Goal: Information Seeking & Learning: Check status

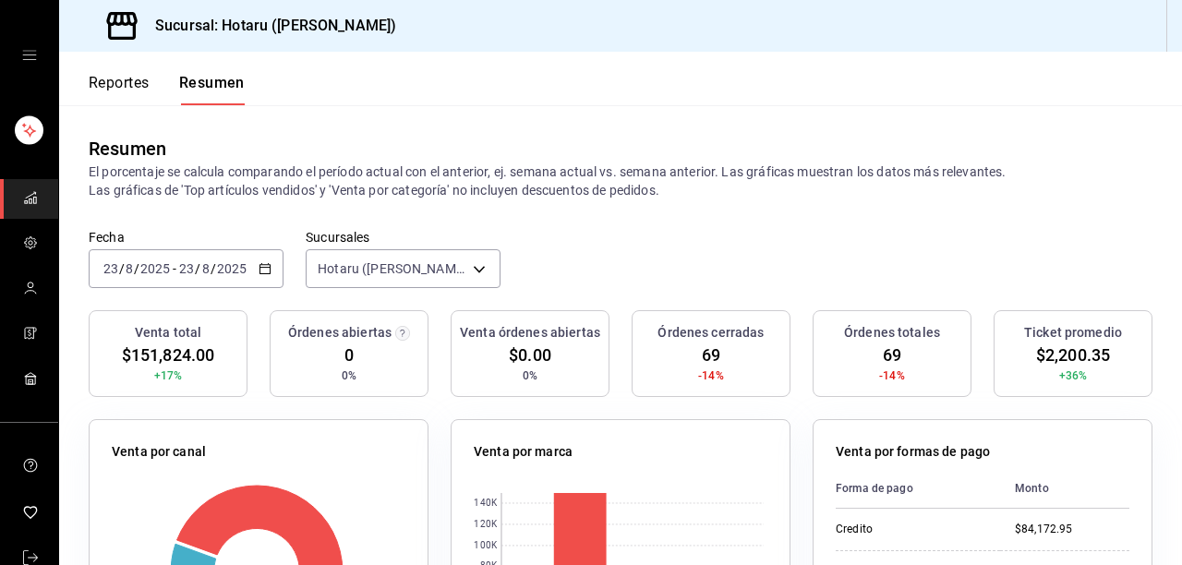
click at [532, 116] on div "Resumen El porcentaje se calcula comparando el período actual con el anterior, …" at bounding box center [620, 167] width 1123 height 124
click at [140, 87] on button "Reportes" at bounding box center [119, 89] width 61 height 31
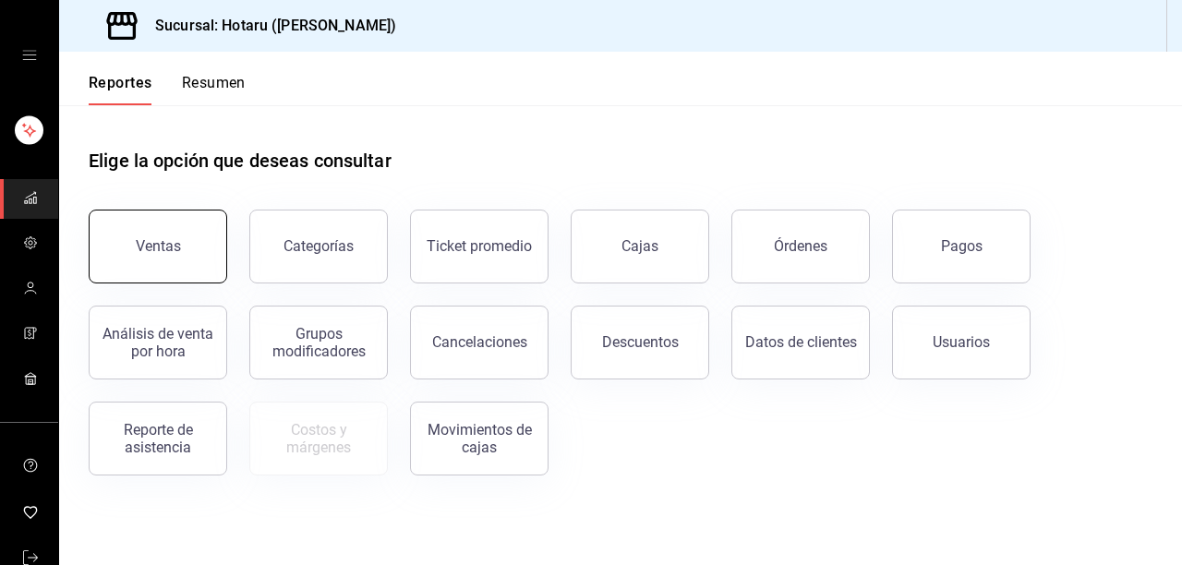
click at [185, 247] on button "Ventas" at bounding box center [158, 247] width 139 height 74
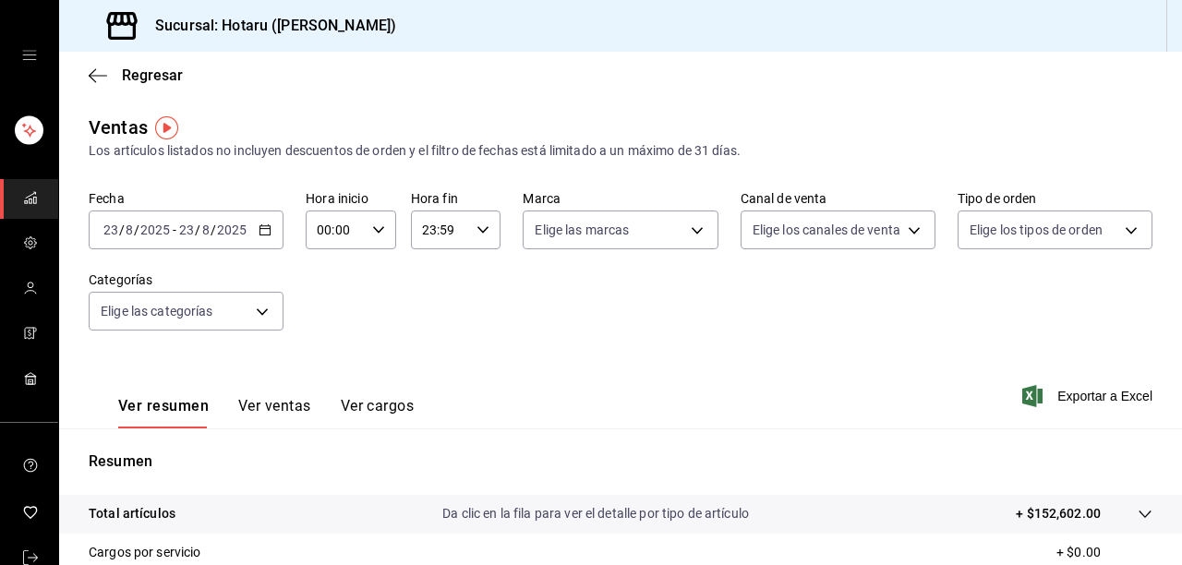
click at [288, 407] on button "Ver ventas" at bounding box center [274, 412] width 73 height 31
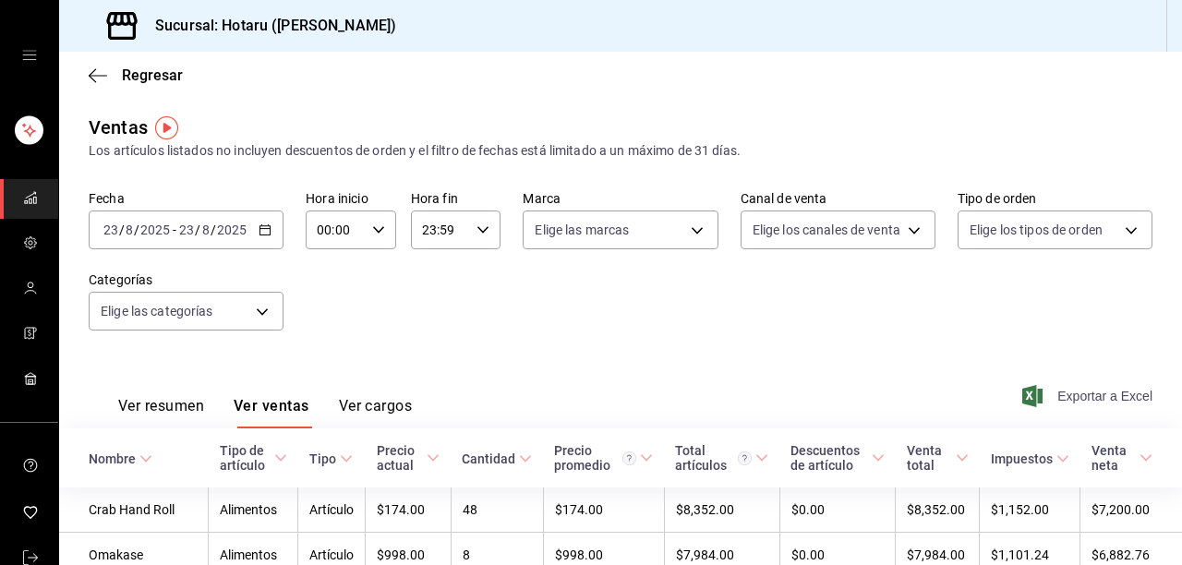
click at [1086, 404] on span "Exportar a Excel" at bounding box center [1089, 396] width 127 height 22
click at [100, 81] on icon "button" at bounding box center [98, 75] width 18 height 17
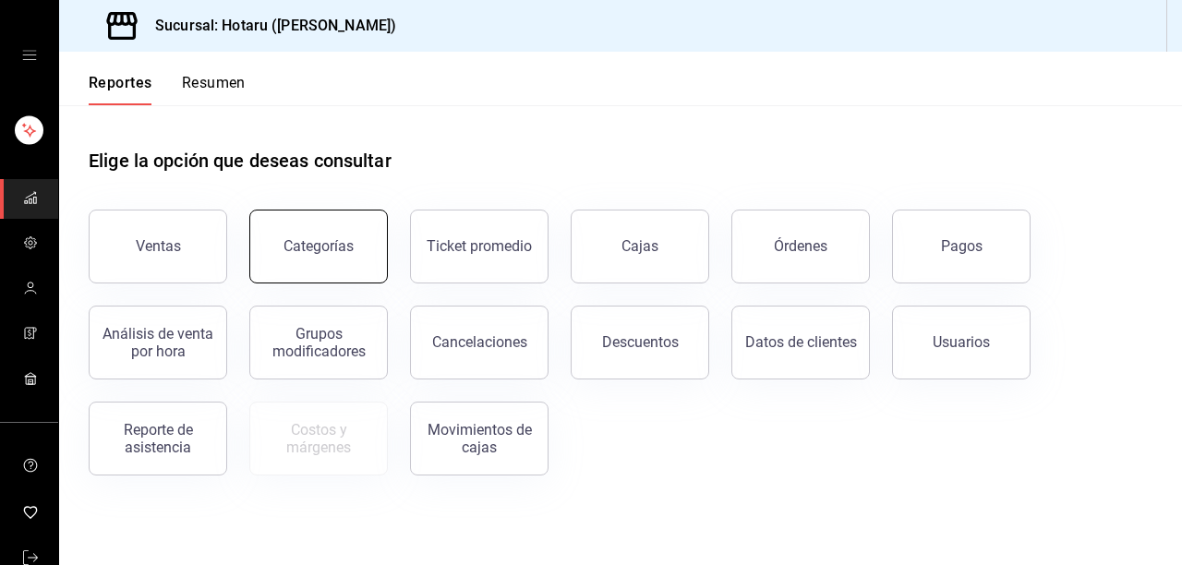
click at [336, 257] on button "Categorías" at bounding box center [318, 247] width 139 height 74
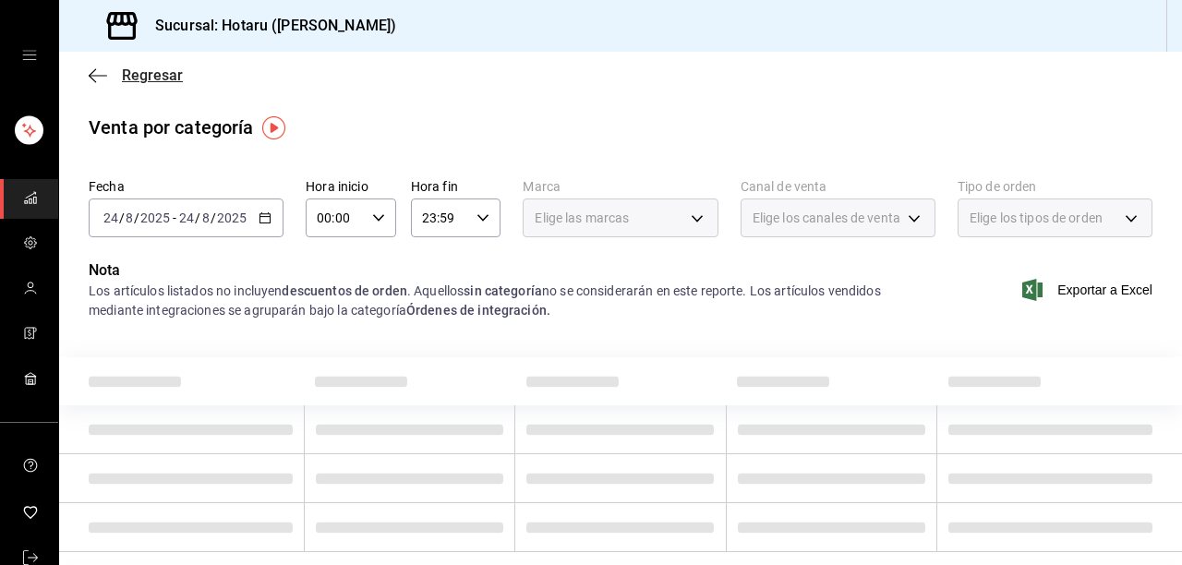
click at [97, 74] on icon "button" at bounding box center [98, 75] width 18 height 17
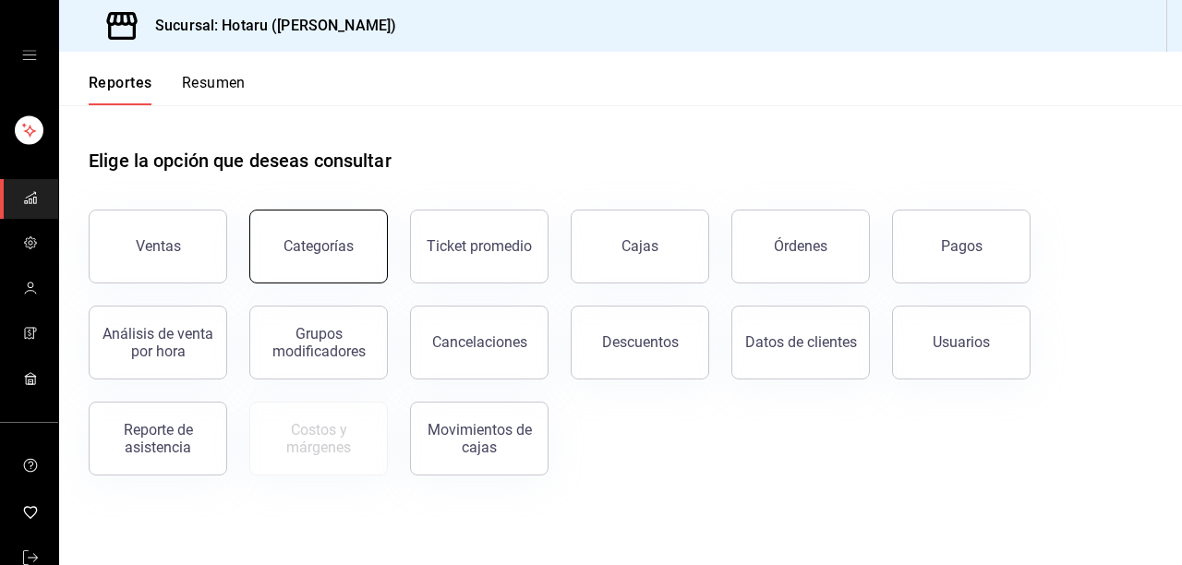
click at [357, 248] on button "Categorías" at bounding box center [318, 247] width 139 height 74
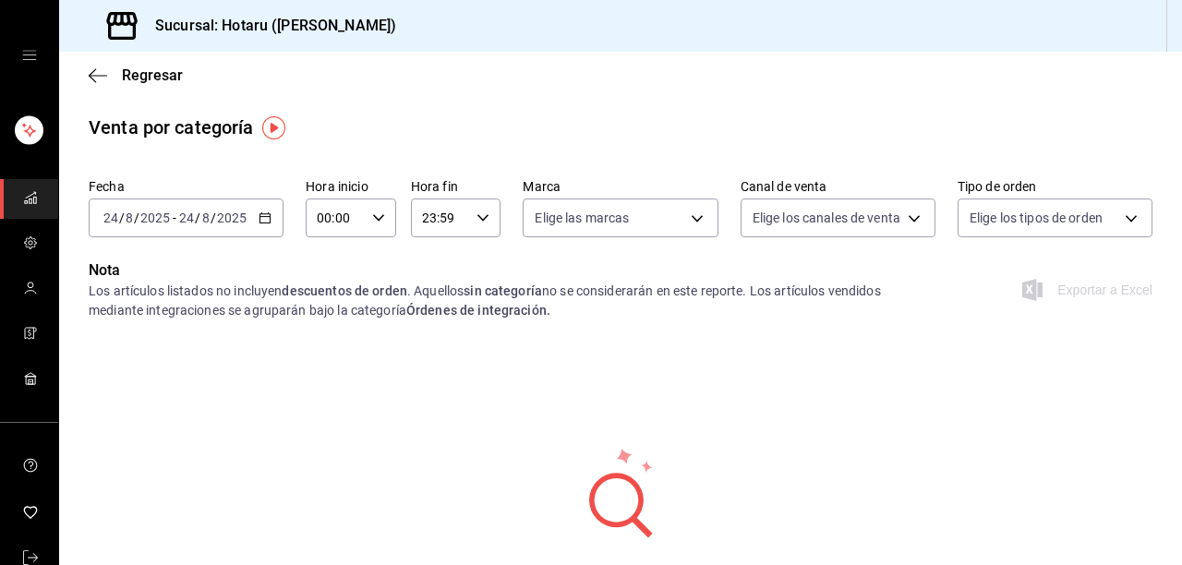
scroll to position [99, 0]
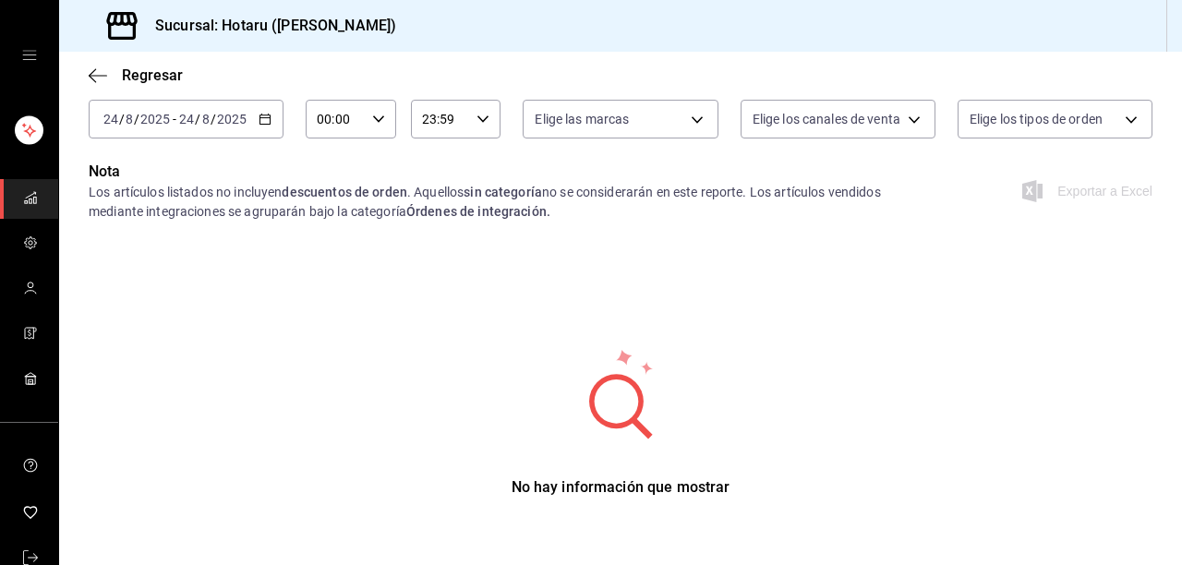
click at [259, 118] on icon "button" at bounding box center [265, 119] width 13 height 13
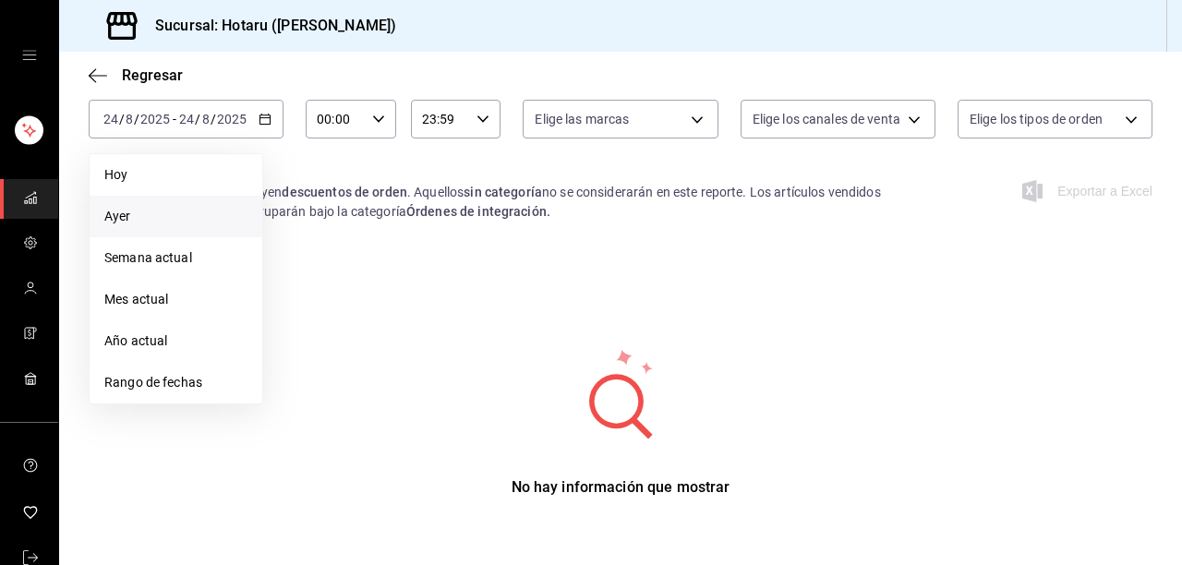
click at [151, 204] on li "Ayer" at bounding box center [176, 217] width 173 height 42
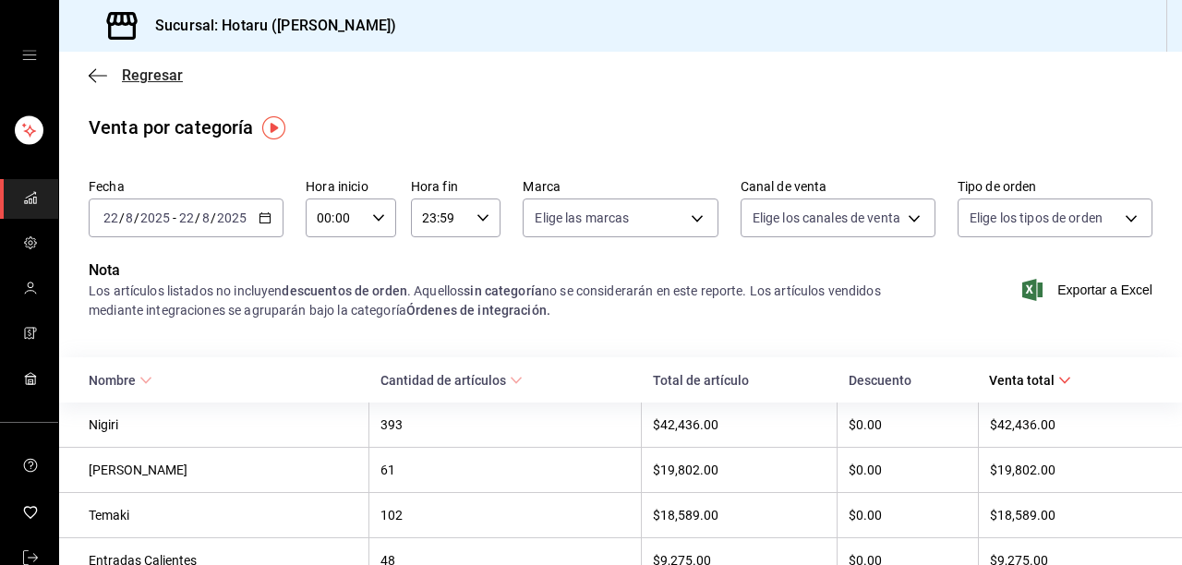
click at [91, 78] on icon "button" at bounding box center [92, 75] width 7 height 14
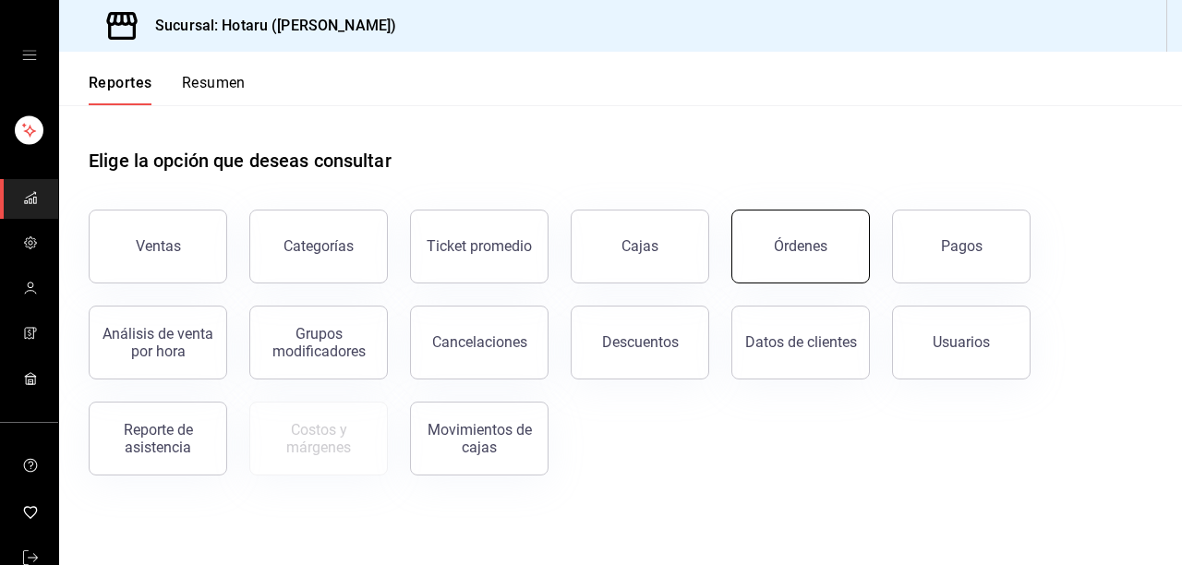
click at [785, 245] on div "Órdenes" at bounding box center [801, 246] width 54 height 18
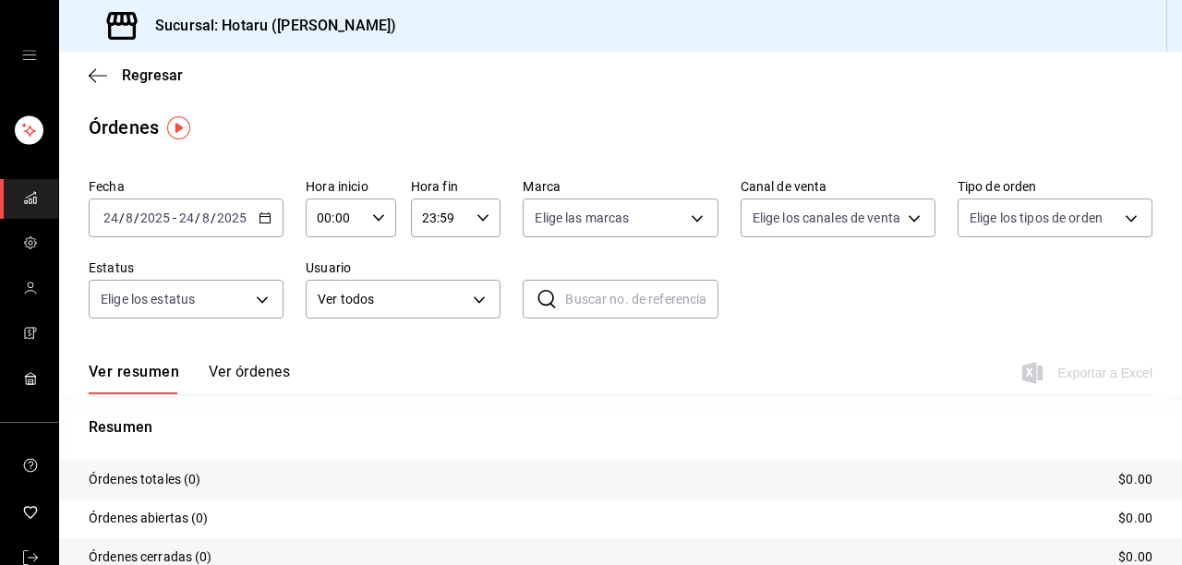
click at [255, 363] on button "Ver órdenes" at bounding box center [249, 378] width 81 height 31
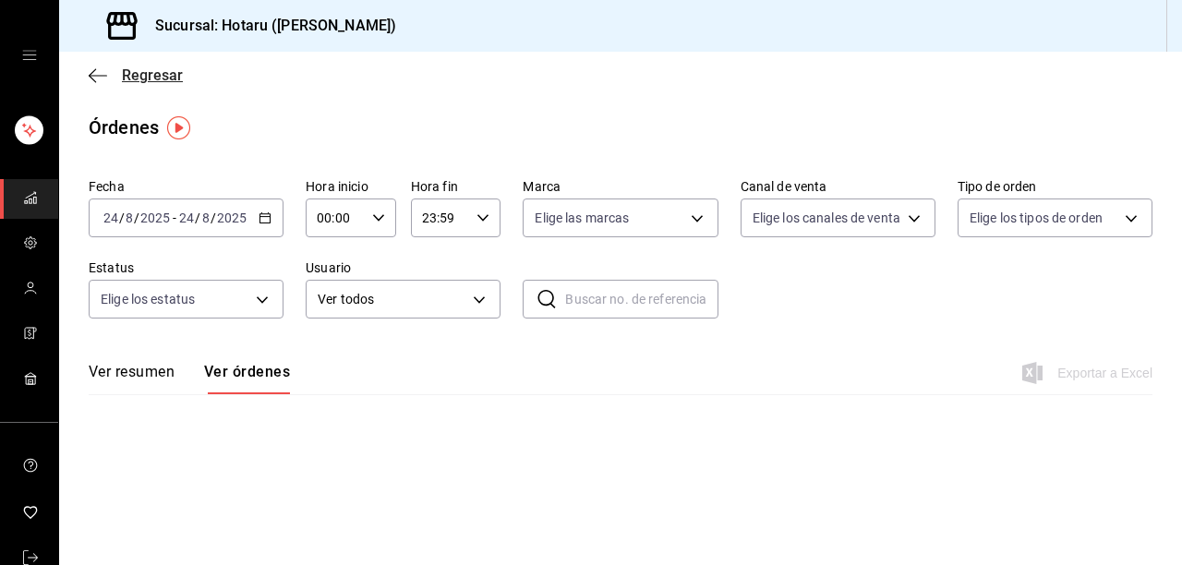
click at [99, 76] on icon "button" at bounding box center [98, 75] width 18 height 17
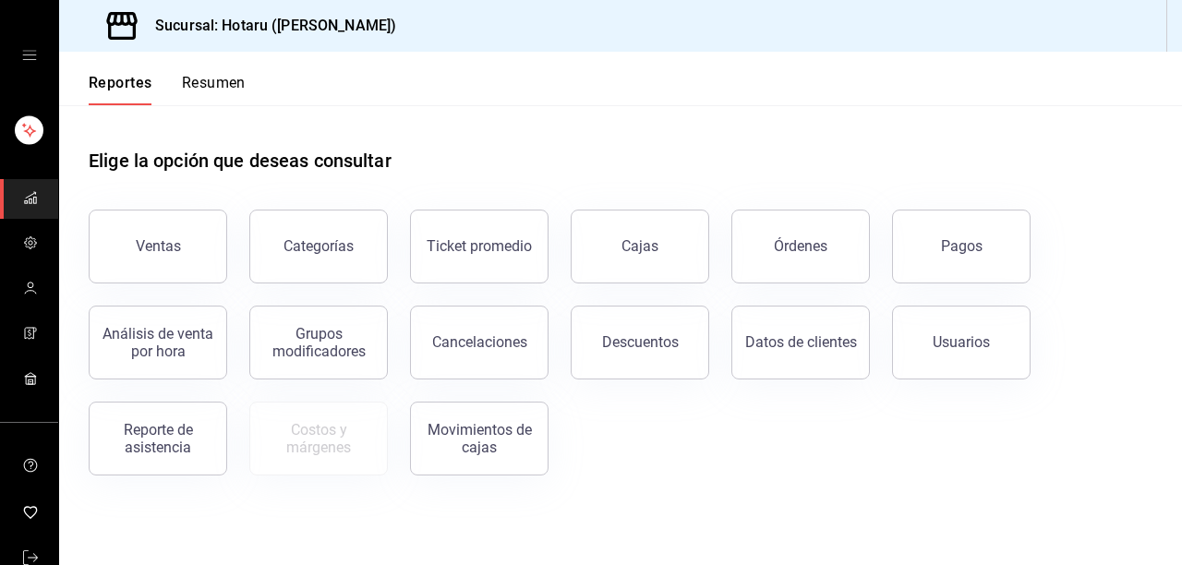
click at [230, 83] on button "Resumen" at bounding box center [214, 89] width 64 height 31
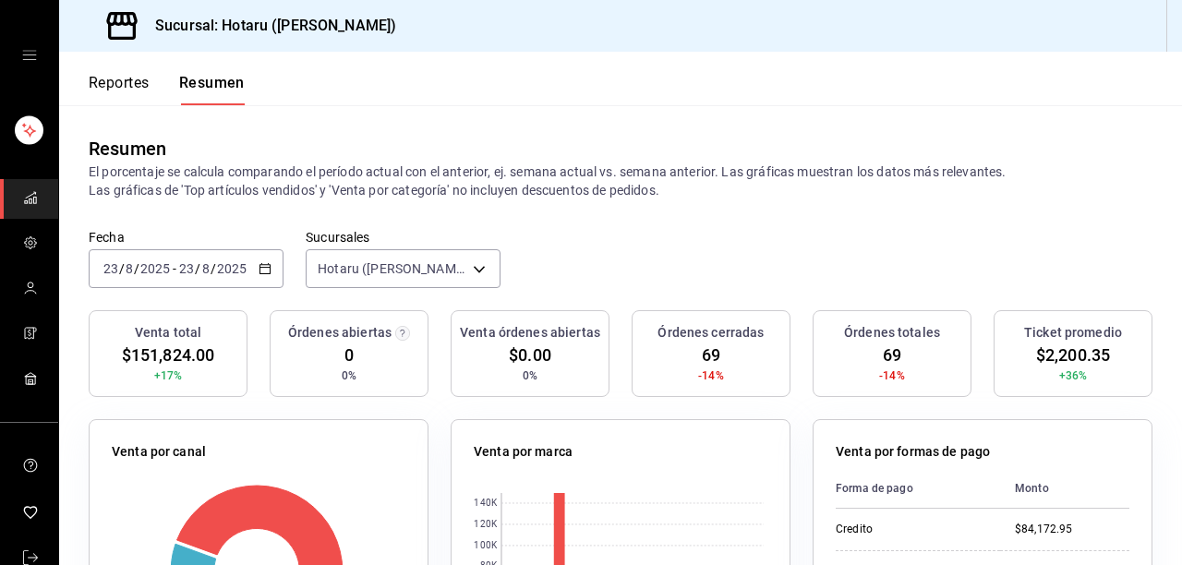
click at [128, 80] on button "Reportes" at bounding box center [119, 89] width 61 height 31
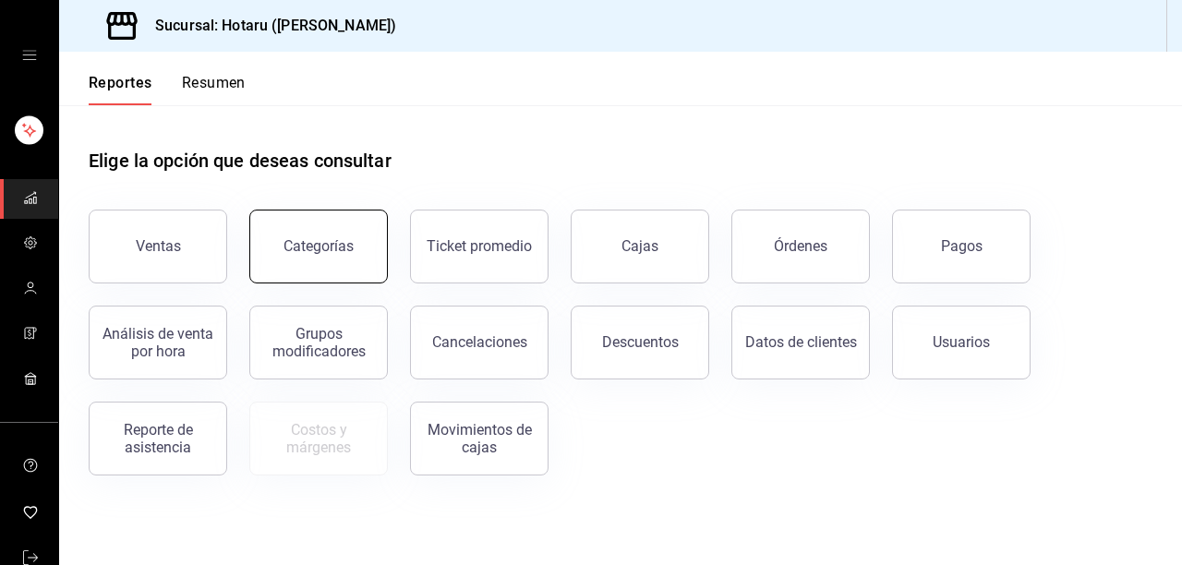
click at [317, 245] on div "Categorías" at bounding box center [319, 246] width 70 height 18
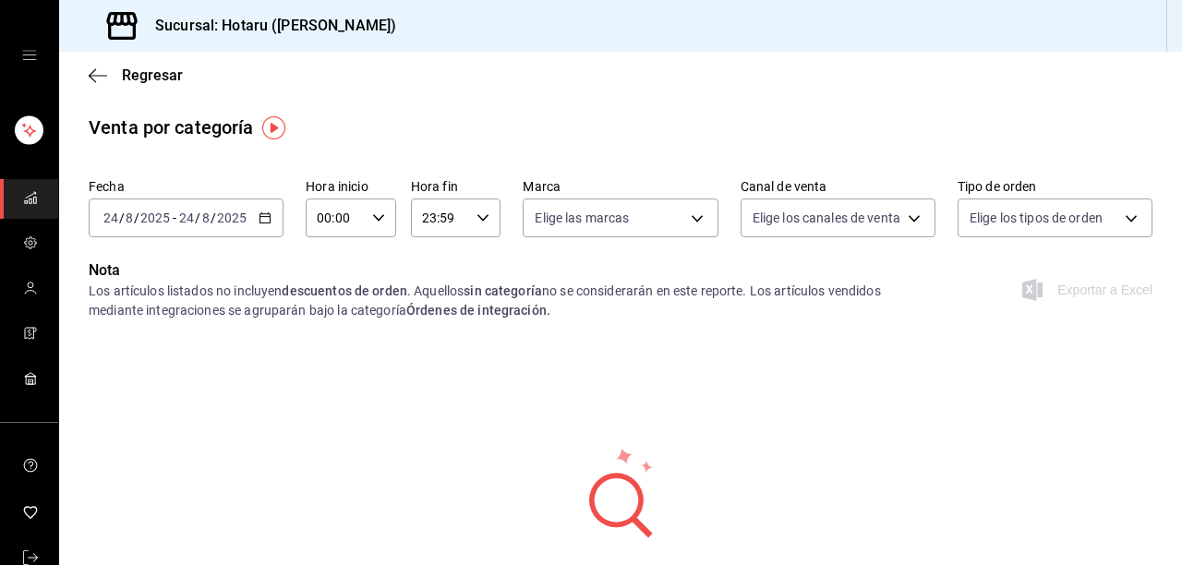
click at [260, 220] on \(Stroke\) "button" at bounding box center [265, 218] width 11 height 10
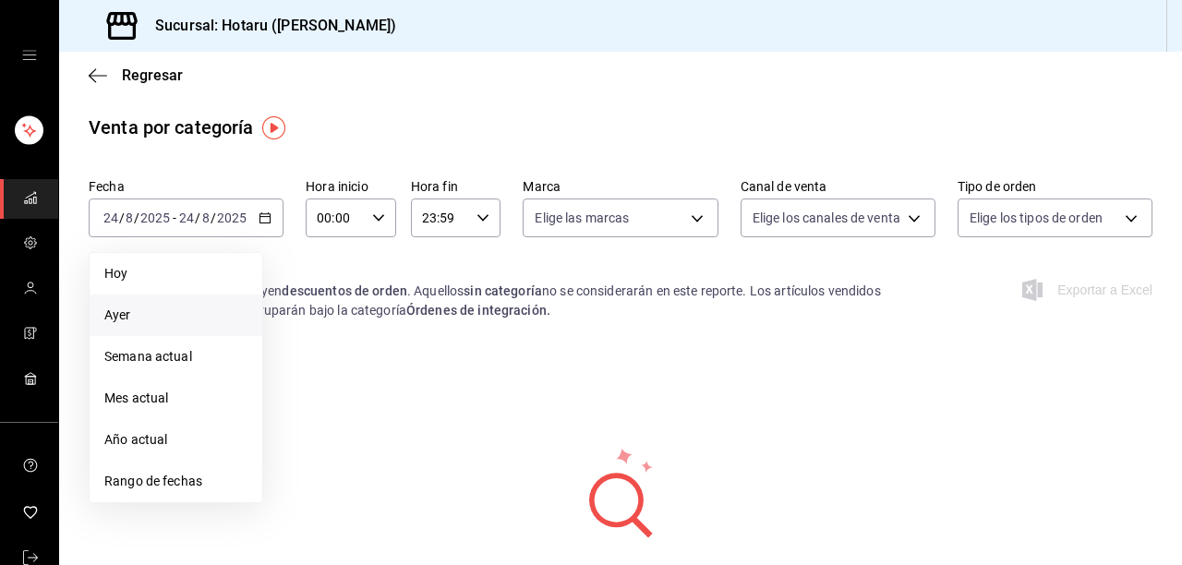
click at [163, 310] on span "Ayer" at bounding box center [175, 315] width 143 height 19
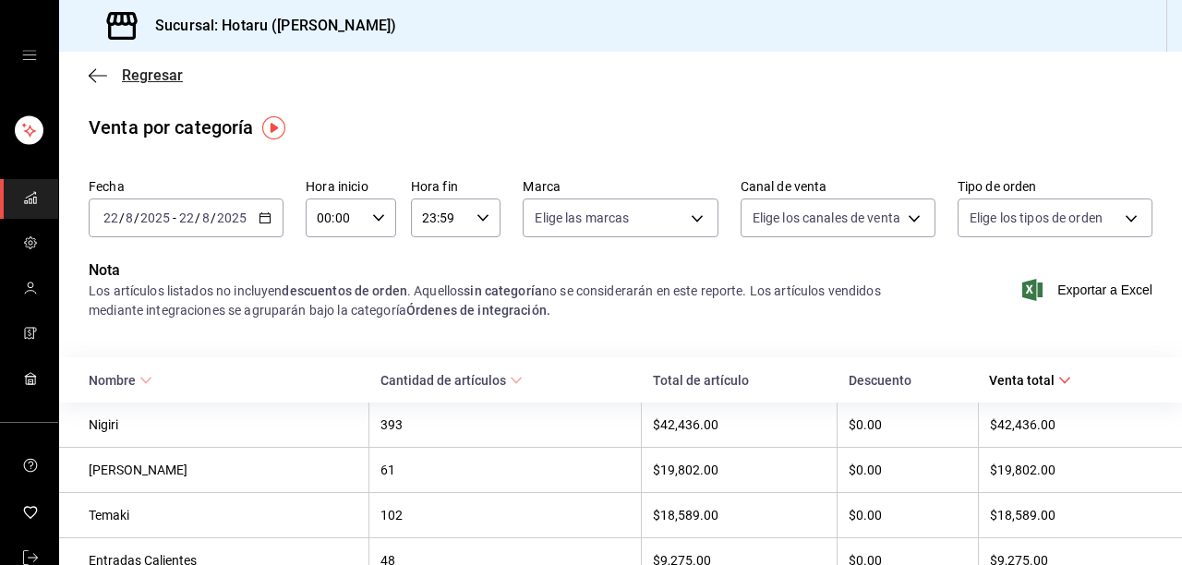
click at [95, 70] on icon "button" at bounding box center [98, 75] width 18 height 17
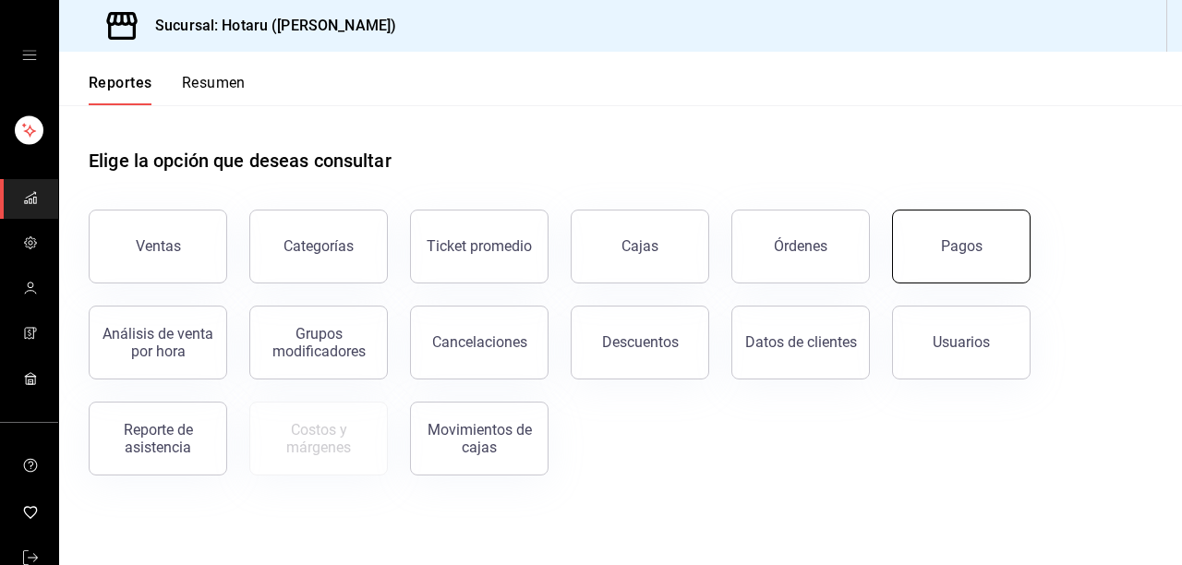
click at [949, 248] on div "Pagos" at bounding box center [962, 246] width 42 height 18
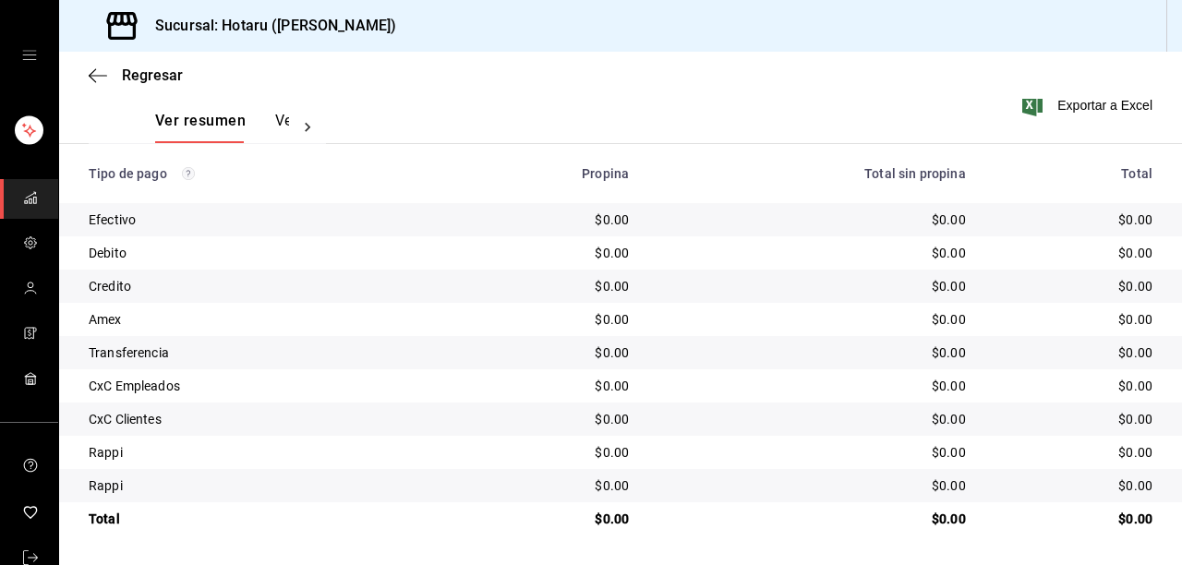
scroll to position [62, 0]
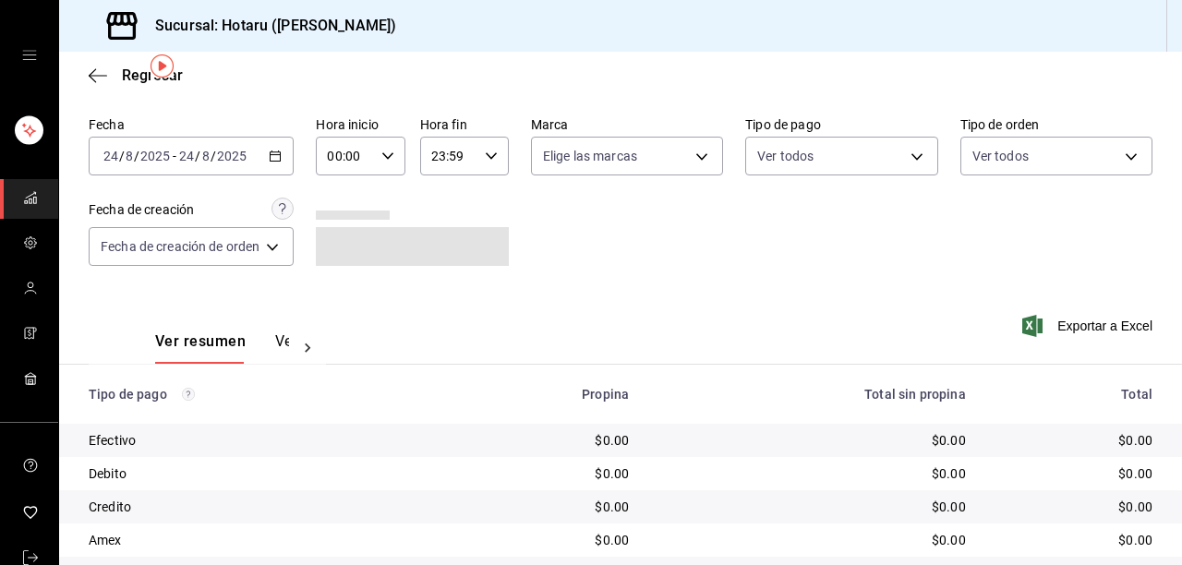
click at [288, 151] on div "[DATE] [DATE] - [DATE] [DATE]" at bounding box center [191, 156] width 205 height 39
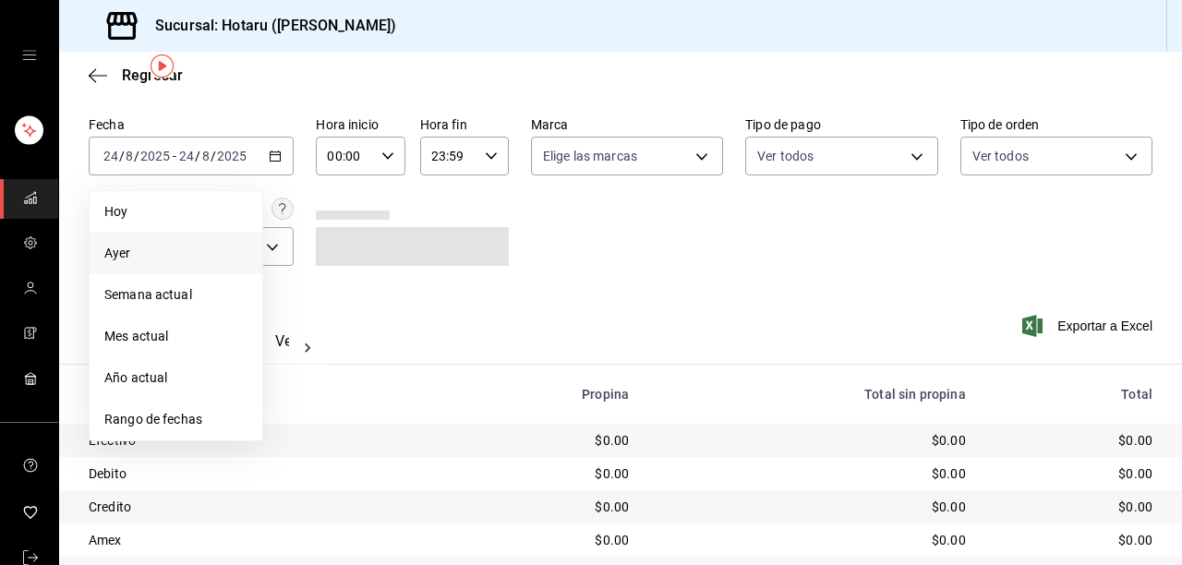
click at [155, 251] on span "Ayer" at bounding box center [175, 253] width 143 height 19
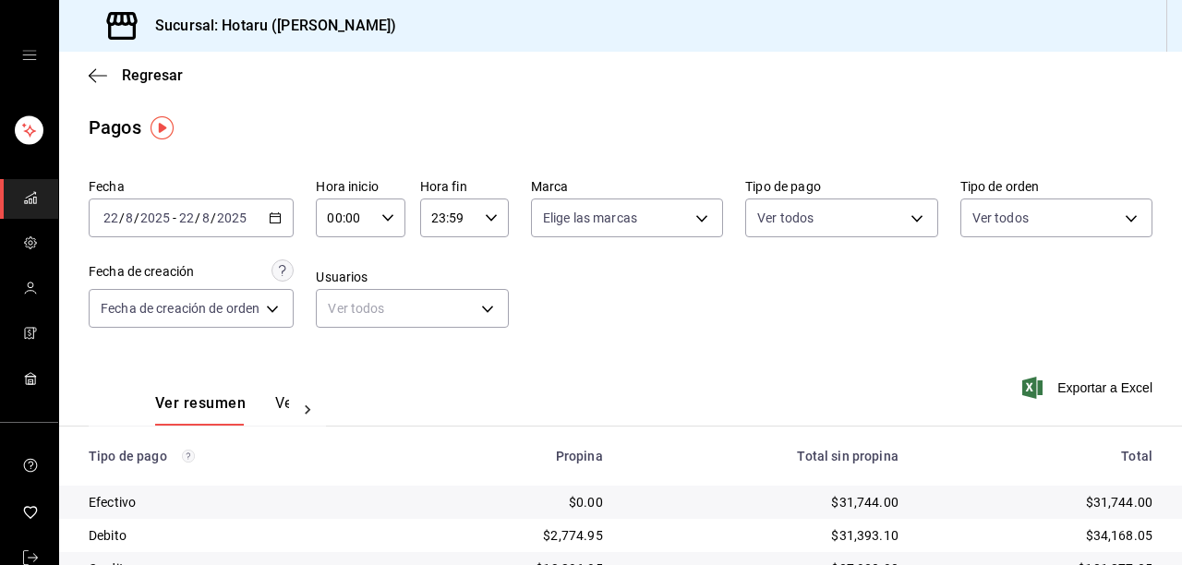
click at [267, 218] on div "[DATE] [DATE] - [DATE] [DATE]" at bounding box center [191, 218] width 205 height 39
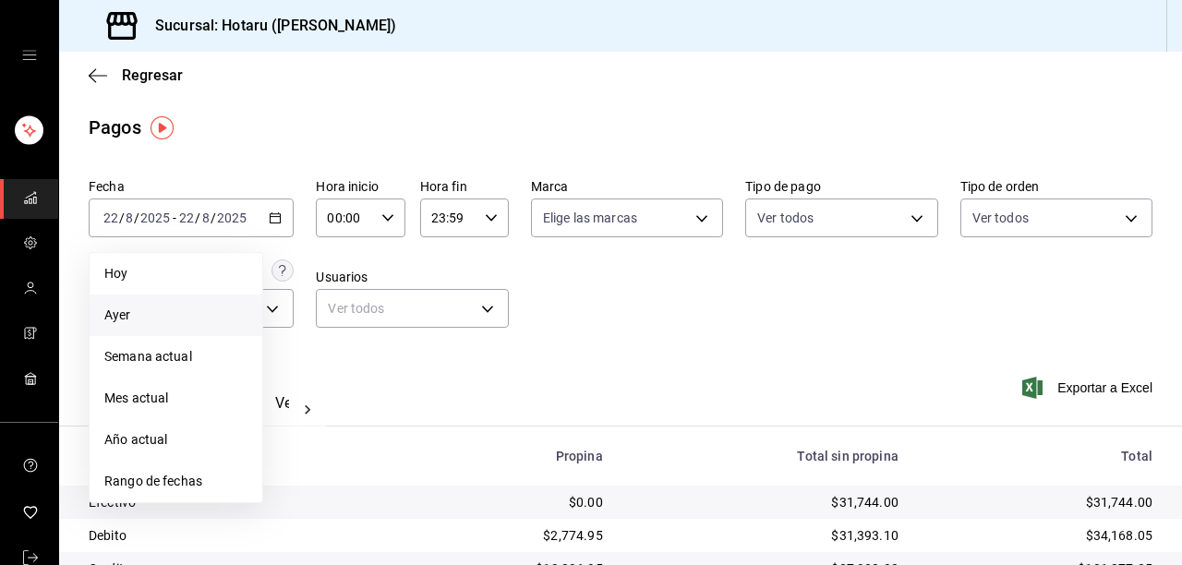
click at [153, 311] on span "Ayer" at bounding box center [175, 315] width 143 height 19
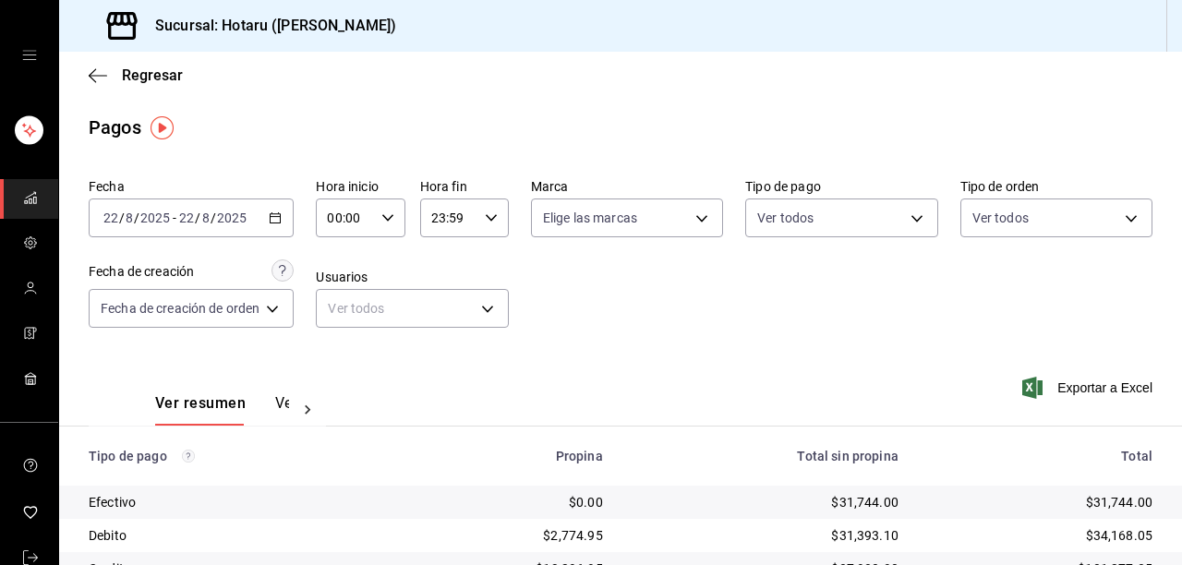
click at [270, 223] on div "[DATE] [DATE] - [DATE] [DATE]" at bounding box center [191, 218] width 205 height 39
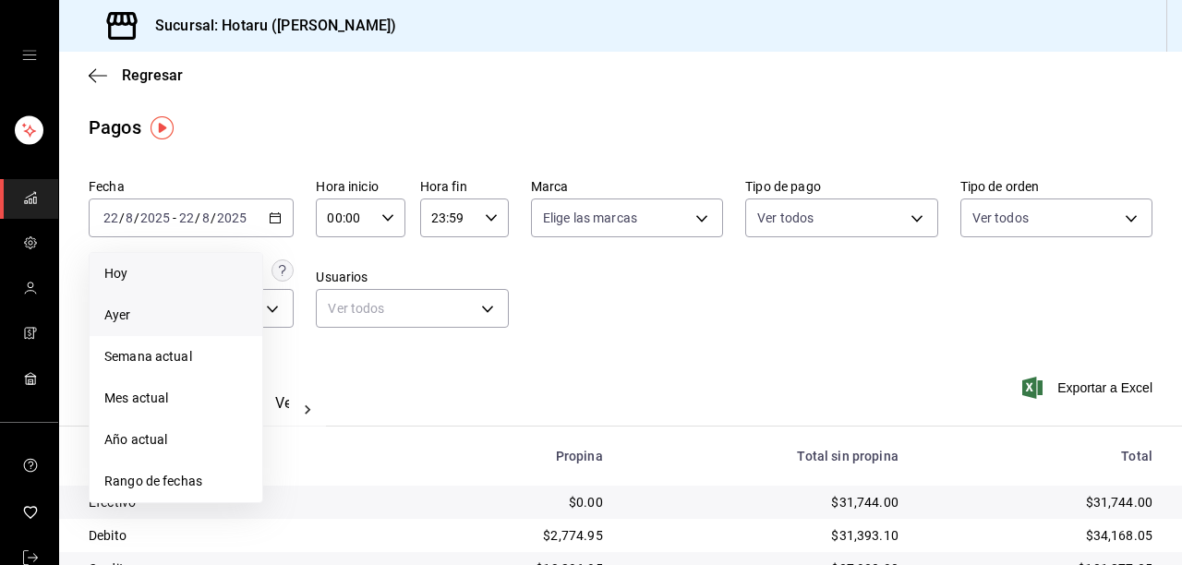
click at [171, 277] on span "Hoy" at bounding box center [175, 273] width 143 height 19
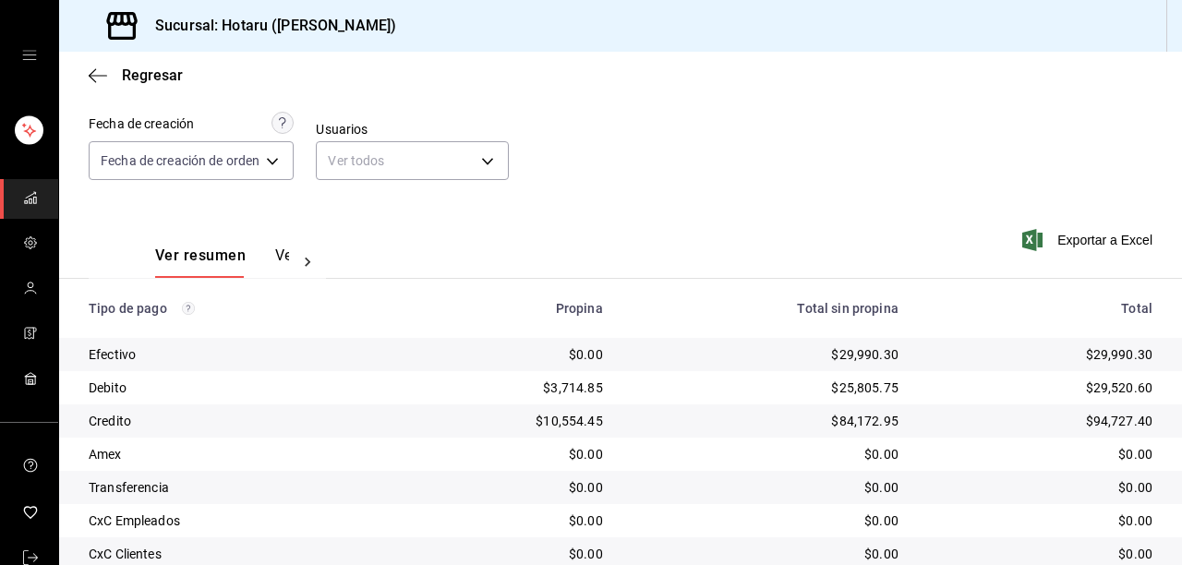
scroll to position [284, 0]
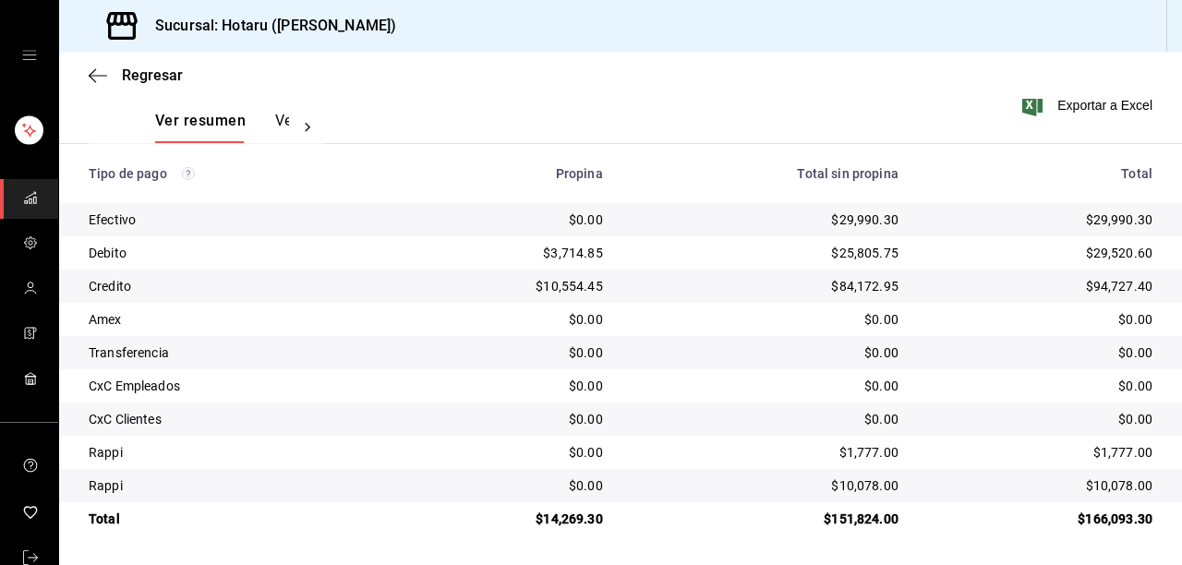
click at [86, 74] on div "Regresar" at bounding box center [620, 75] width 1123 height 47
click at [94, 70] on icon "button" at bounding box center [98, 75] width 18 height 17
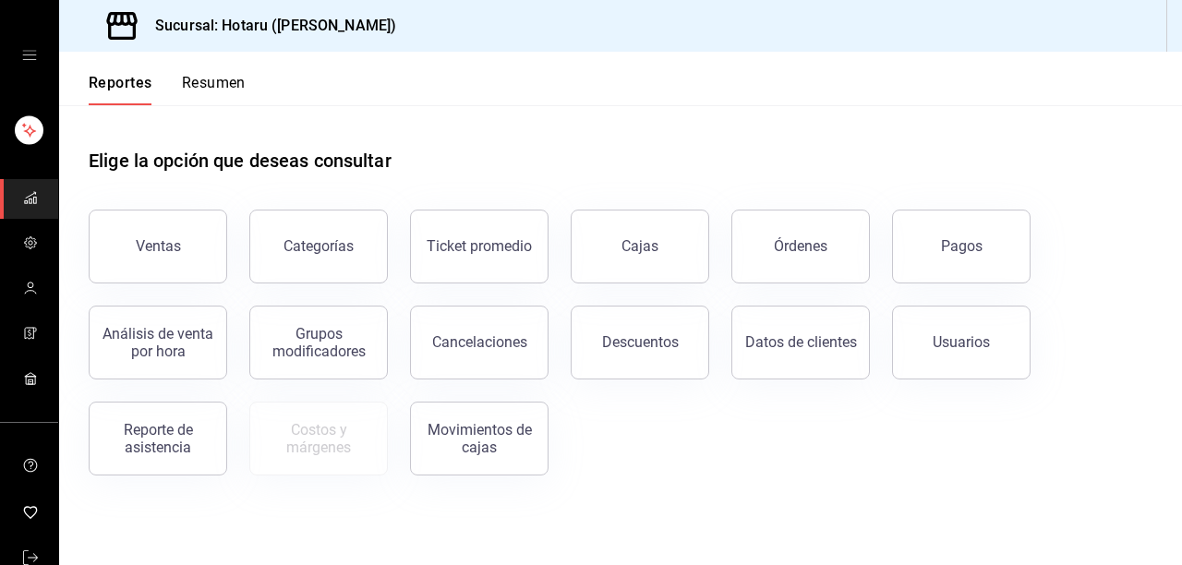
click at [1094, 224] on div "Ventas Categorías Ticket promedio Cajas Órdenes Pagos Análisis de venta por hor…" at bounding box center [610, 331] width 1086 height 288
click at [1010, 251] on button "Pagos" at bounding box center [961, 247] width 139 height 74
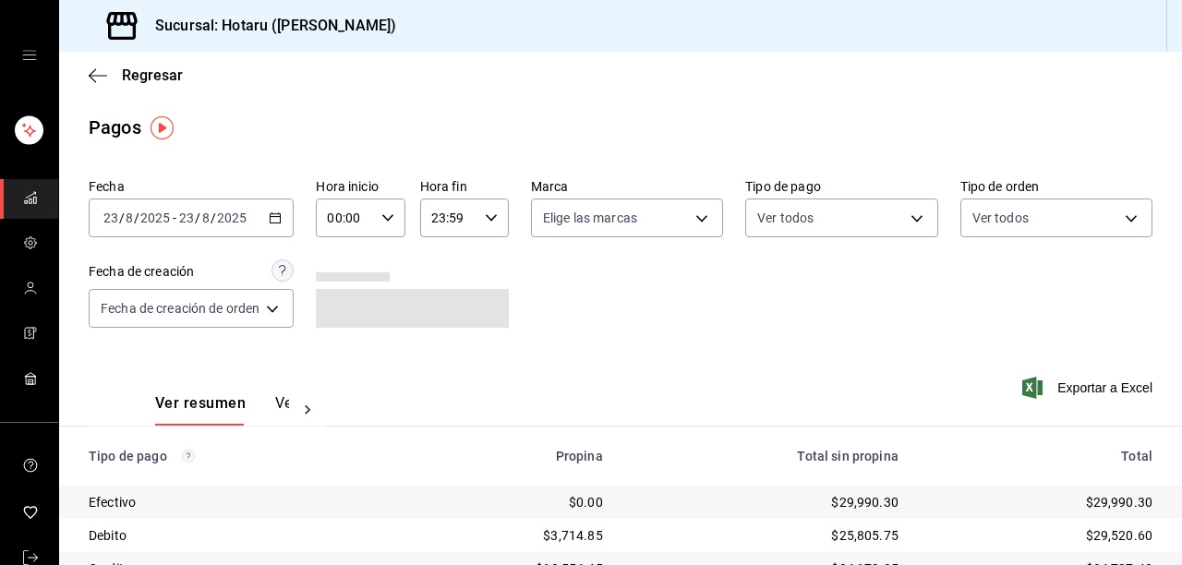
click at [282, 215] on icon "button" at bounding box center [275, 218] width 13 height 13
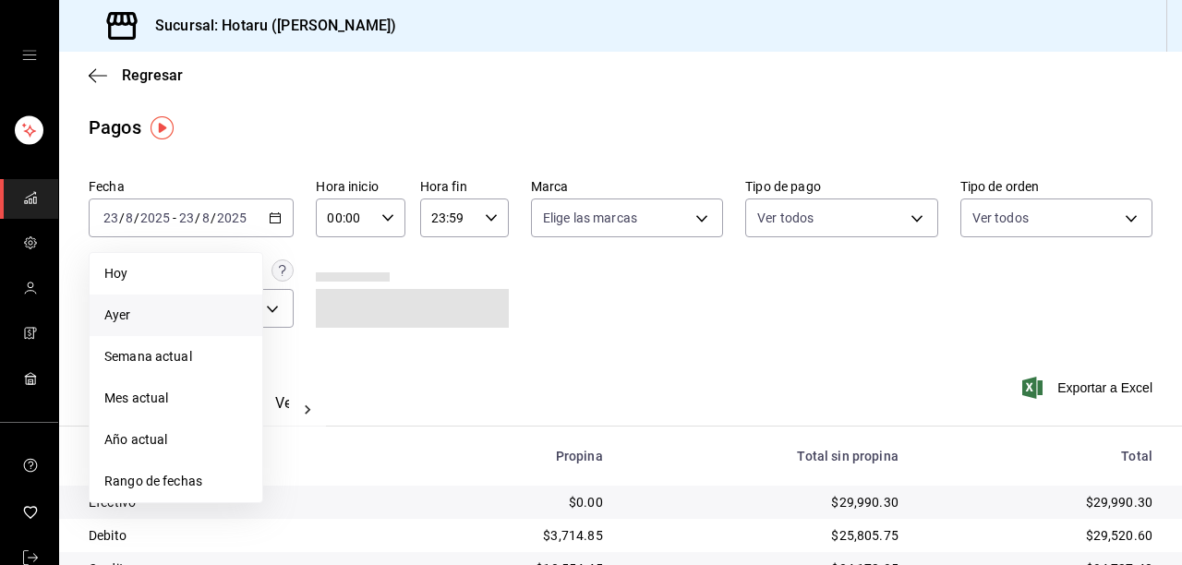
click at [150, 320] on span "Ayer" at bounding box center [175, 315] width 143 height 19
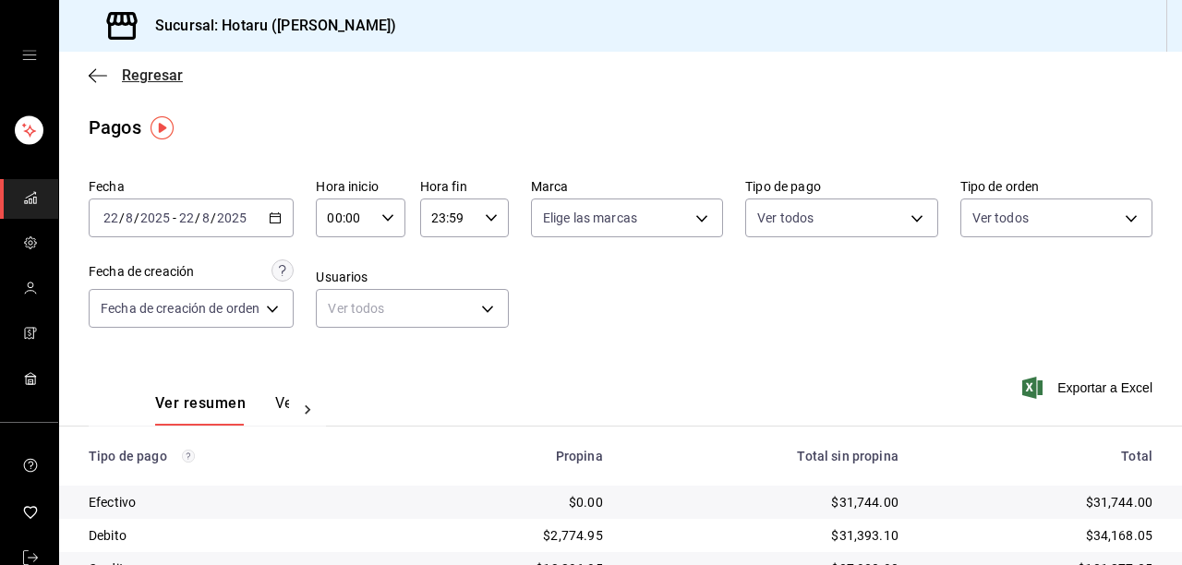
click at [99, 68] on icon "button" at bounding box center [98, 75] width 18 height 17
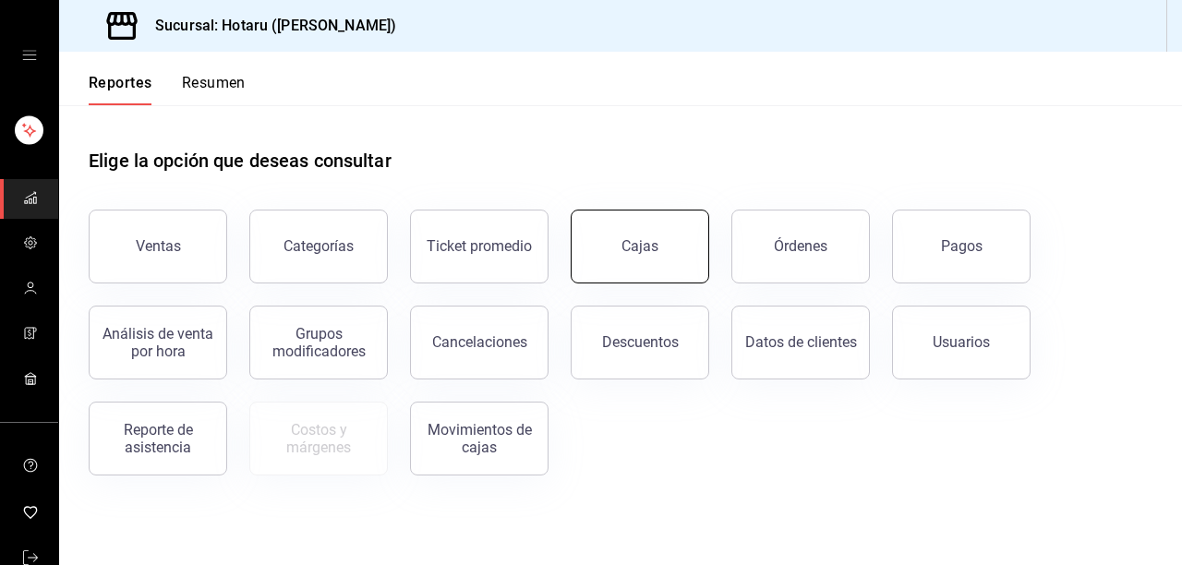
click at [682, 255] on button "Cajas" at bounding box center [640, 247] width 139 height 74
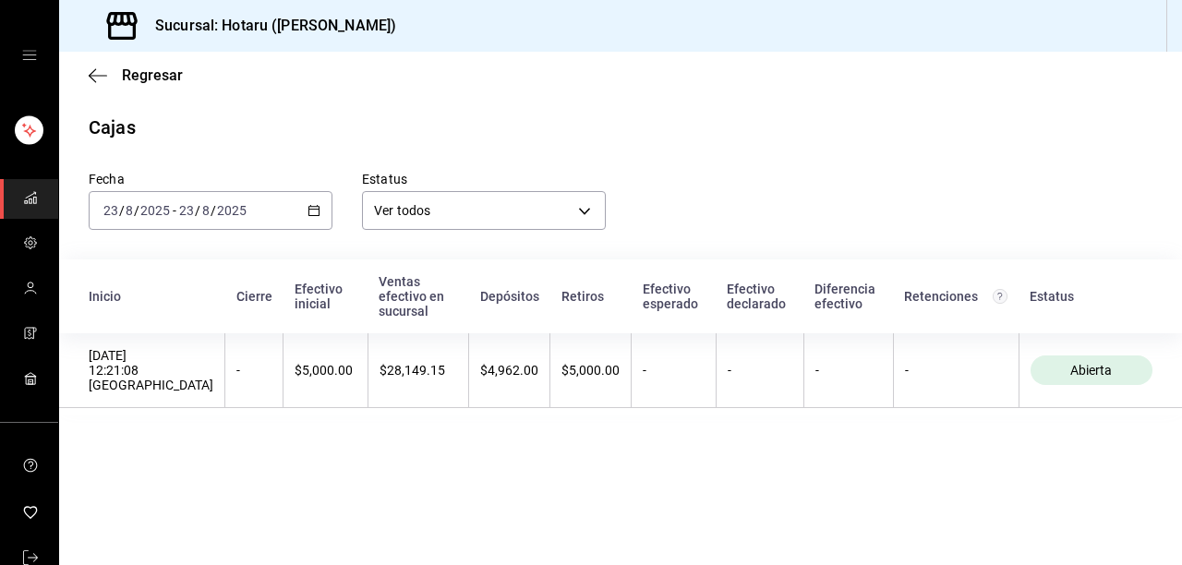
click at [316, 212] on icon "button" at bounding box center [314, 210] width 13 height 13
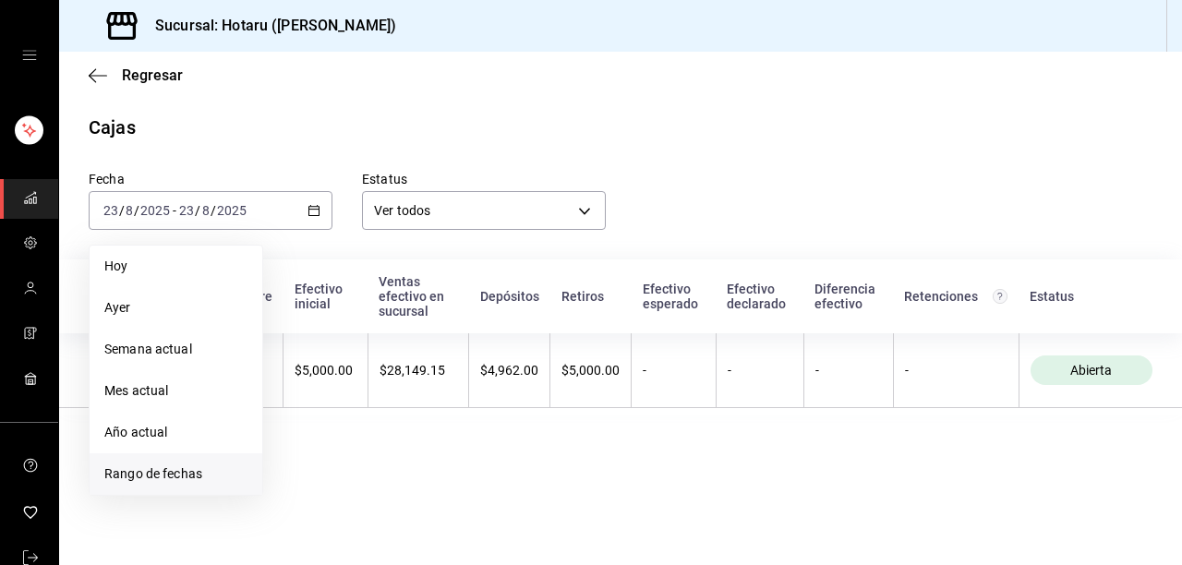
click at [192, 473] on span "Rango de fechas" at bounding box center [175, 474] width 143 height 19
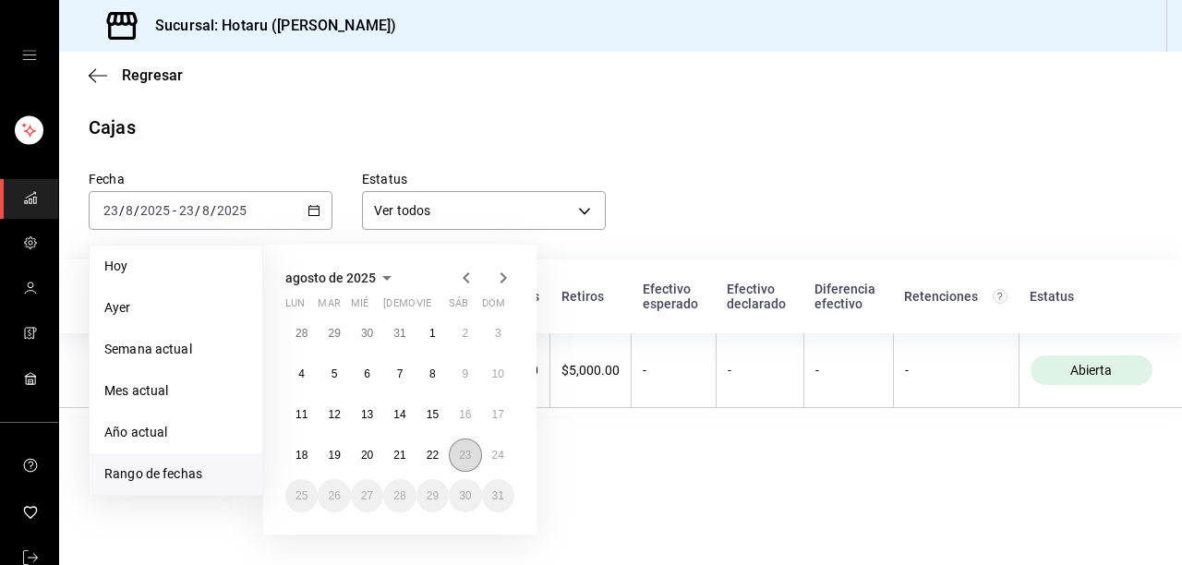
click at [454, 452] on button "23" at bounding box center [465, 455] width 32 height 33
click at [504, 454] on button "24" at bounding box center [498, 455] width 32 height 33
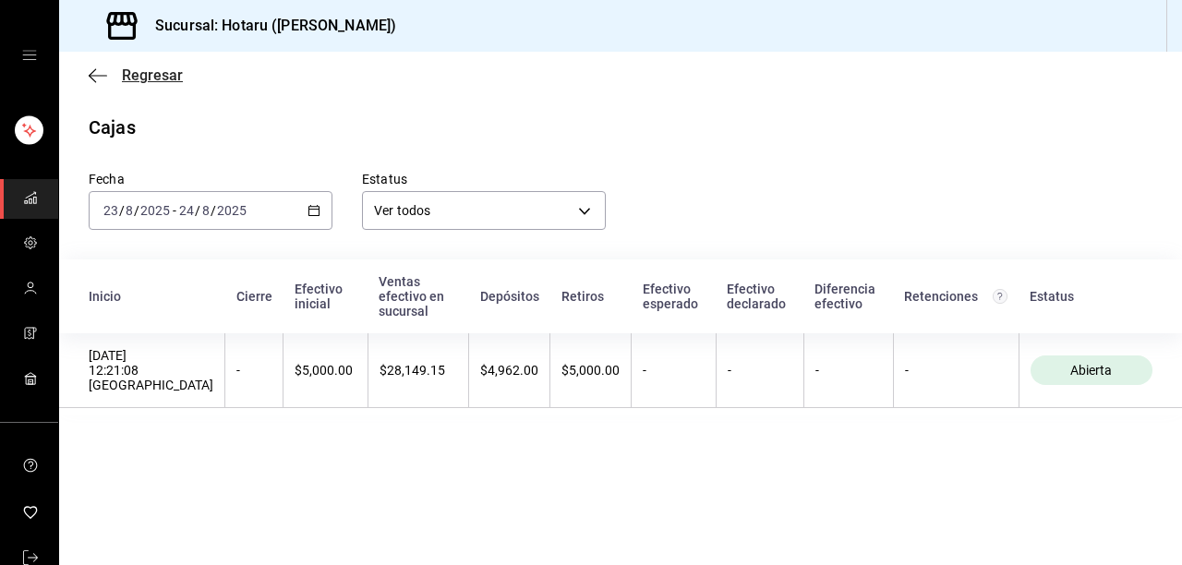
click at [89, 77] on icon "button" at bounding box center [98, 75] width 18 height 17
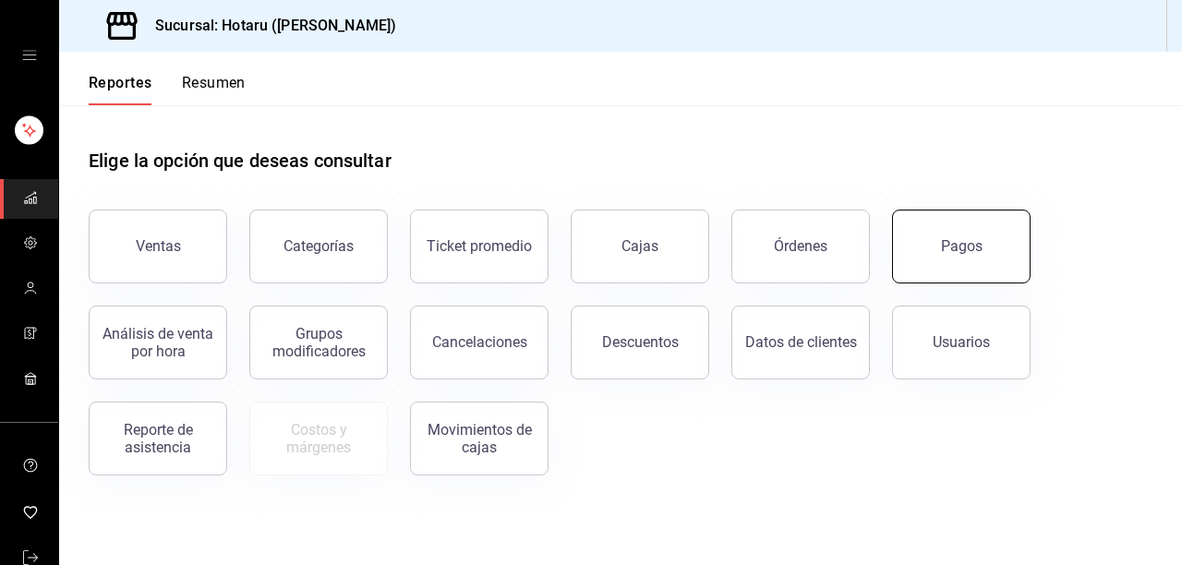
click at [892, 248] on div "Pagos" at bounding box center [950, 235] width 161 height 96
click at [938, 248] on button "Pagos" at bounding box center [961, 247] width 139 height 74
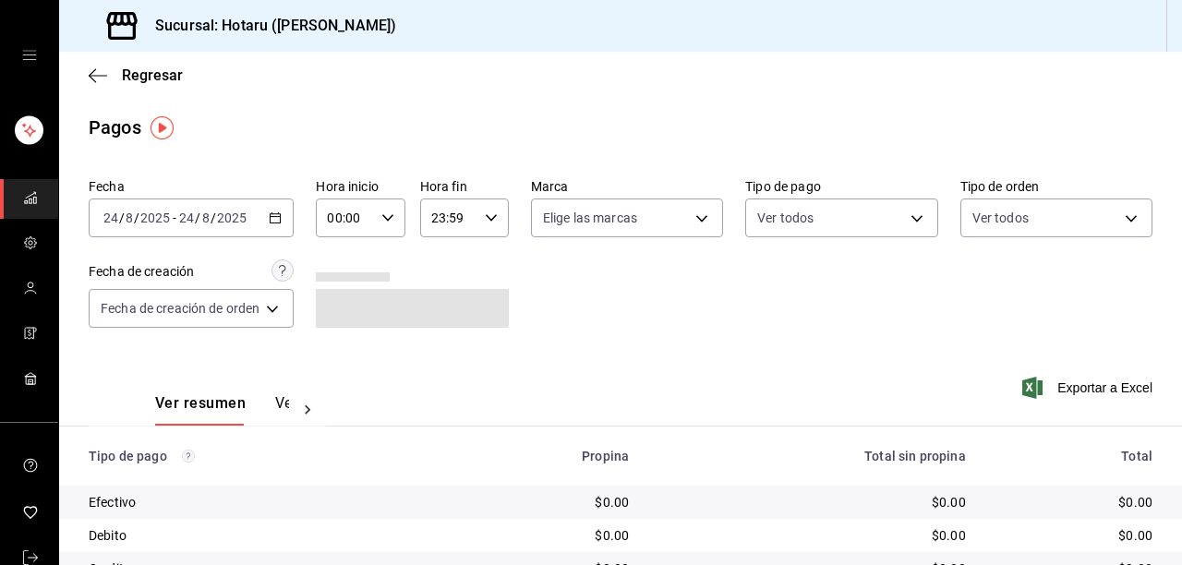
click at [288, 211] on div "[DATE] [DATE] - [DATE] [DATE]" at bounding box center [191, 218] width 205 height 39
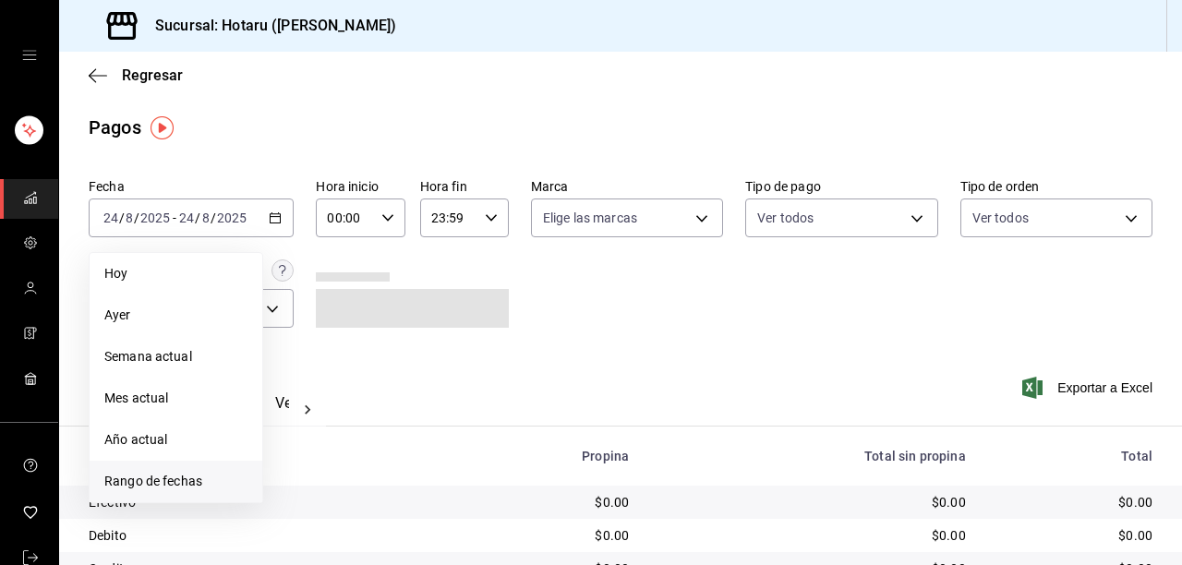
click at [162, 479] on span "Rango de fechas" at bounding box center [175, 481] width 143 height 19
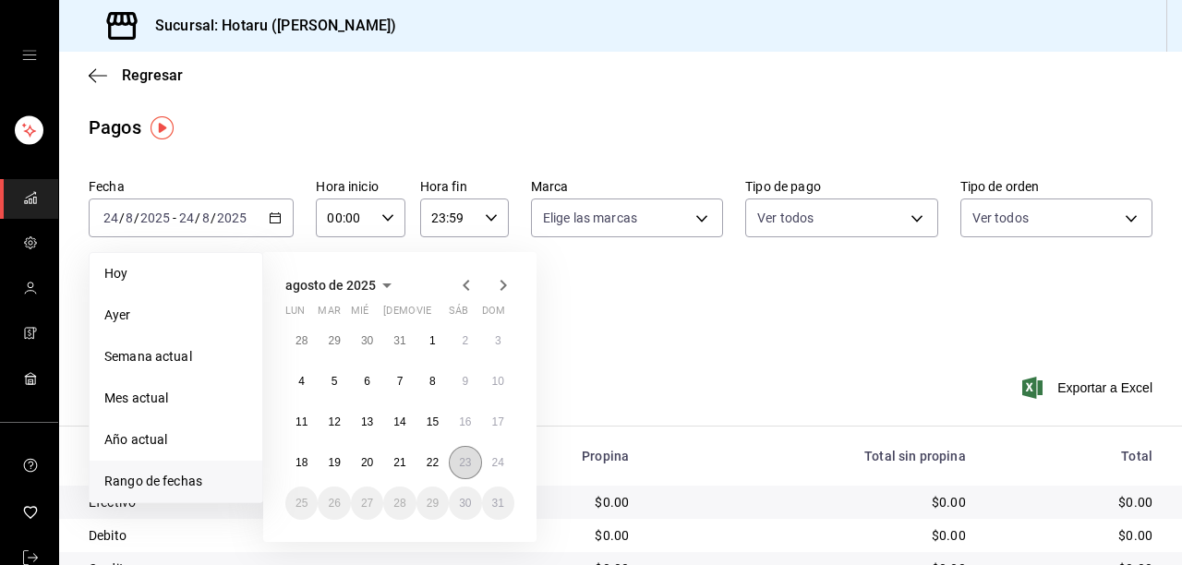
click at [462, 462] on abbr "23" at bounding box center [465, 462] width 12 height 13
click at [503, 461] on abbr "24" at bounding box center [498, 462] width 12 height 13
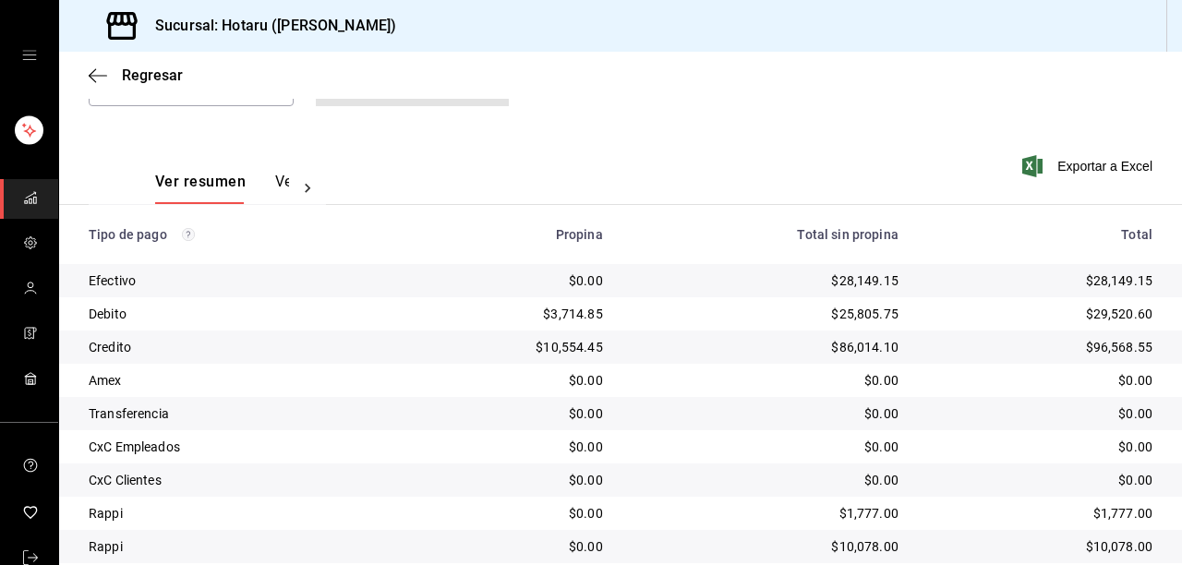
scroll to position [284, 0]
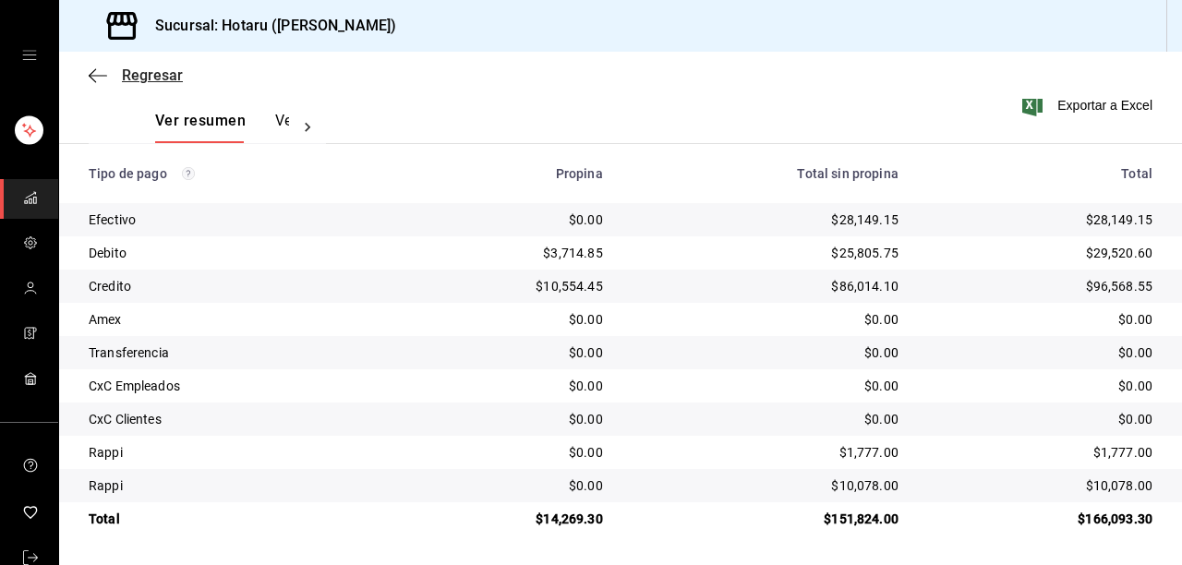
click at [100, 74] on icon "button" at bounding box center [98, 75] width 18 height 17
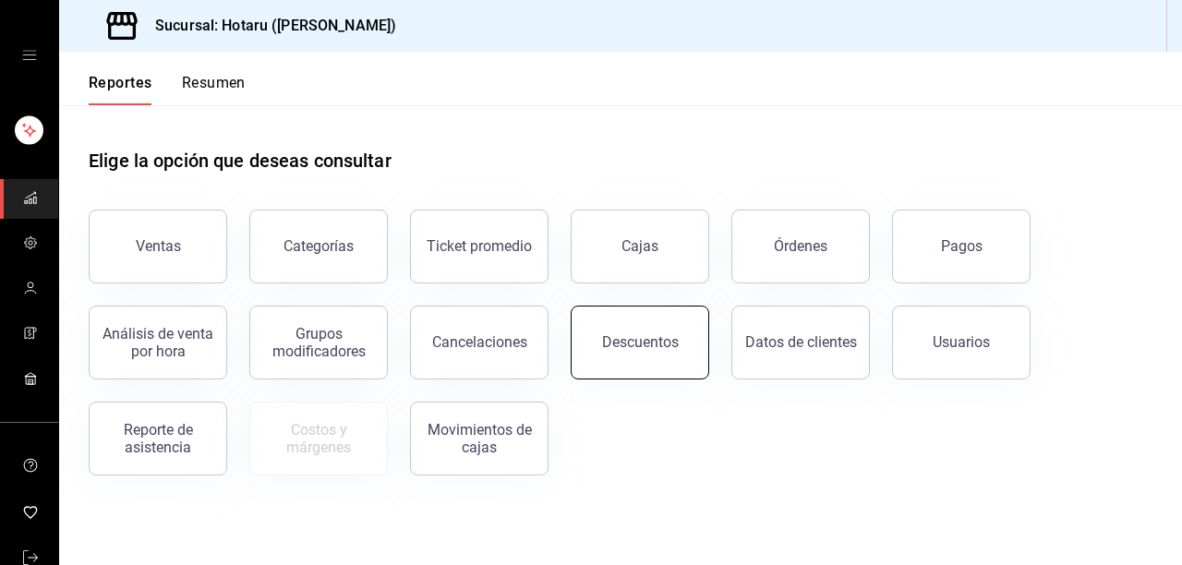
click at [686, 349] on button "Descuentos" at bounding box center [640, 343] width 139 height 74
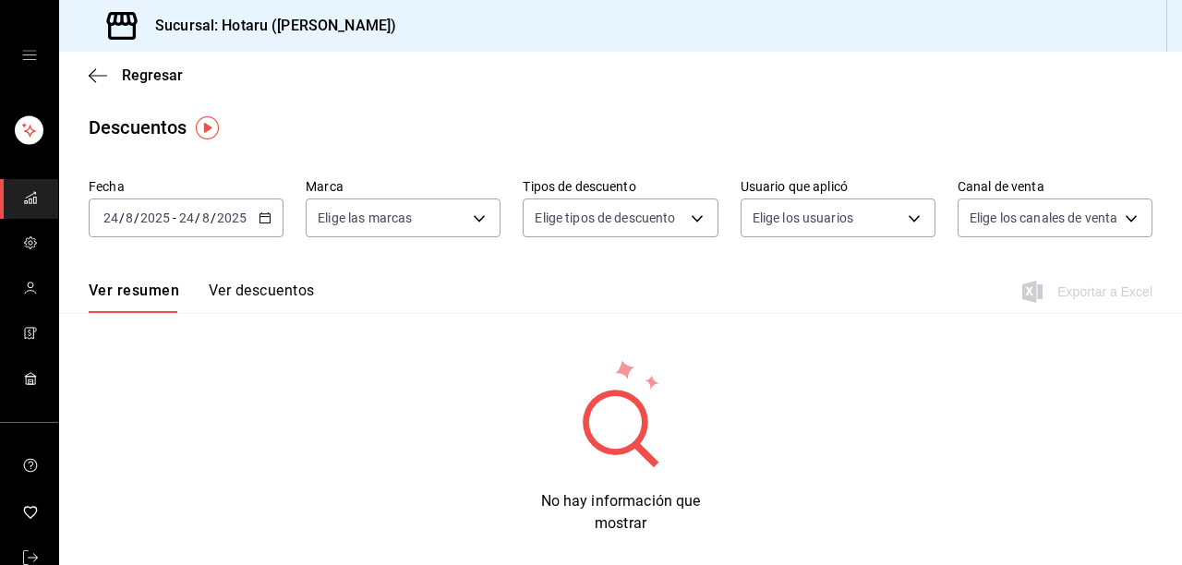
click at [262, 221] on icon "button" at bounding box center [265, 218] width 13 height 13
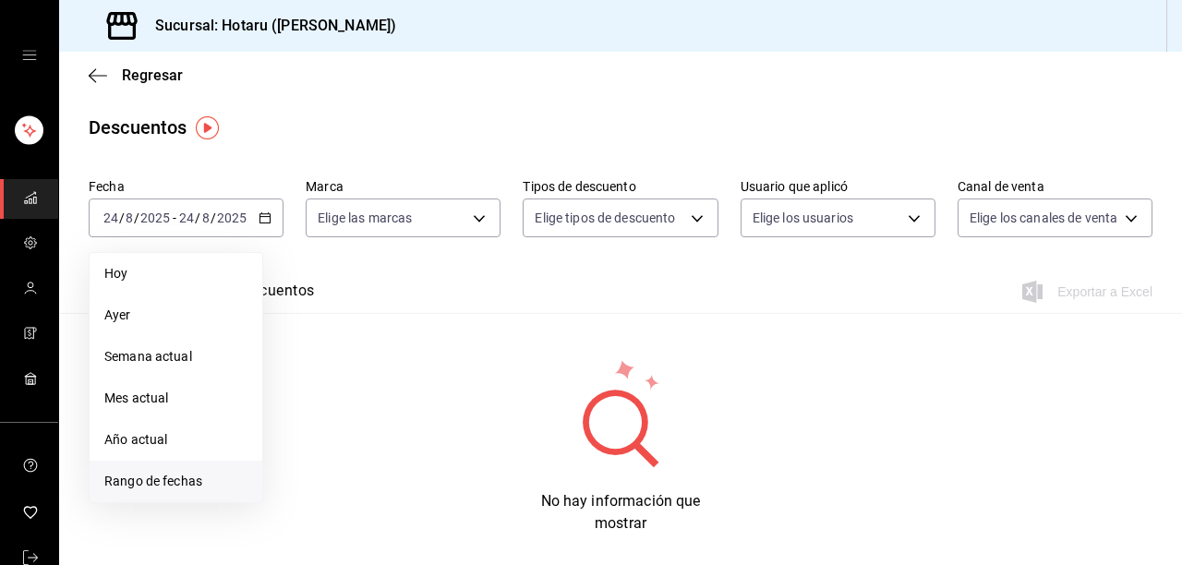
click at [181, 478] on span "Rango de fechas" at bounding box center [175, 481] width 143 height 19
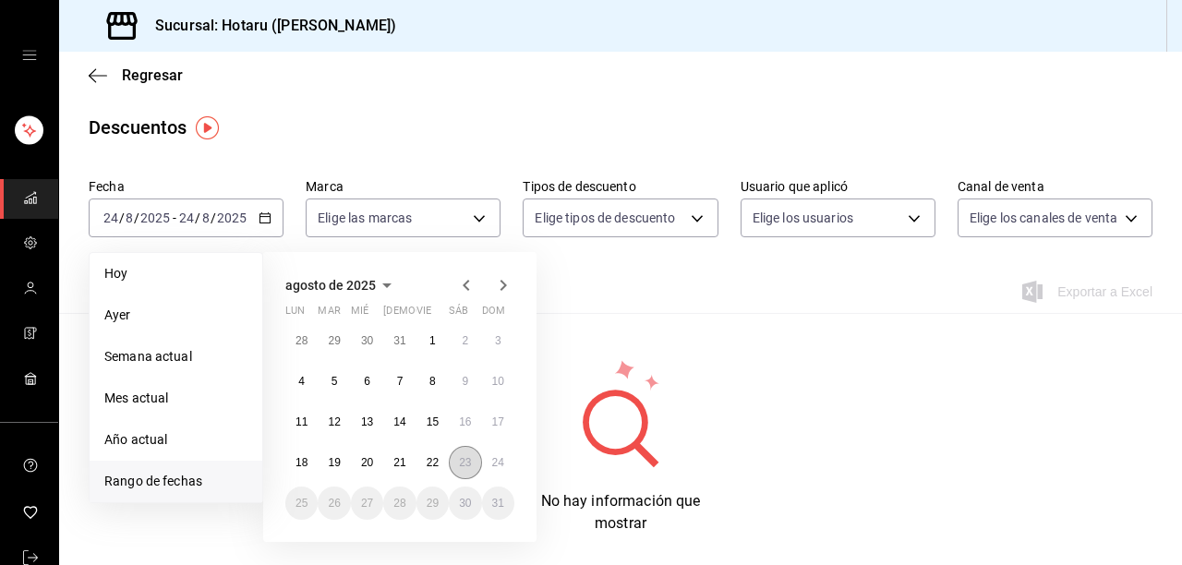
click at [462, 469] on button "23" at bounding box center [465, 462] width 32 height 33
click at [503, 465] on abbr "24" at bounding box center [498, 462] width 12 height 13
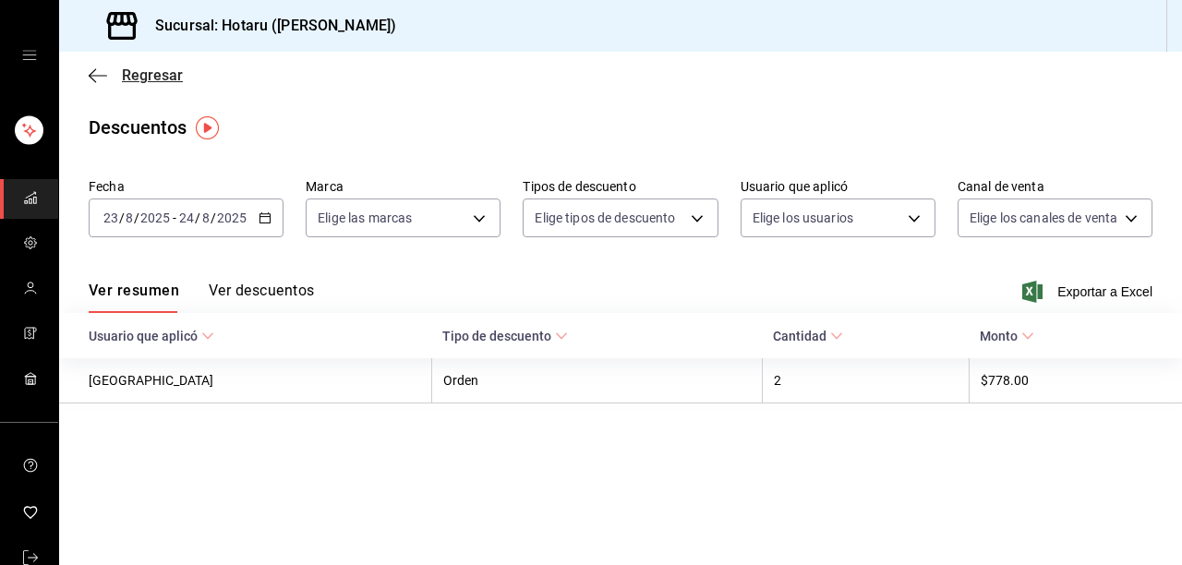
click at [101, 70] on icon "button" at bounding box center [98, 75] width 18 height 17
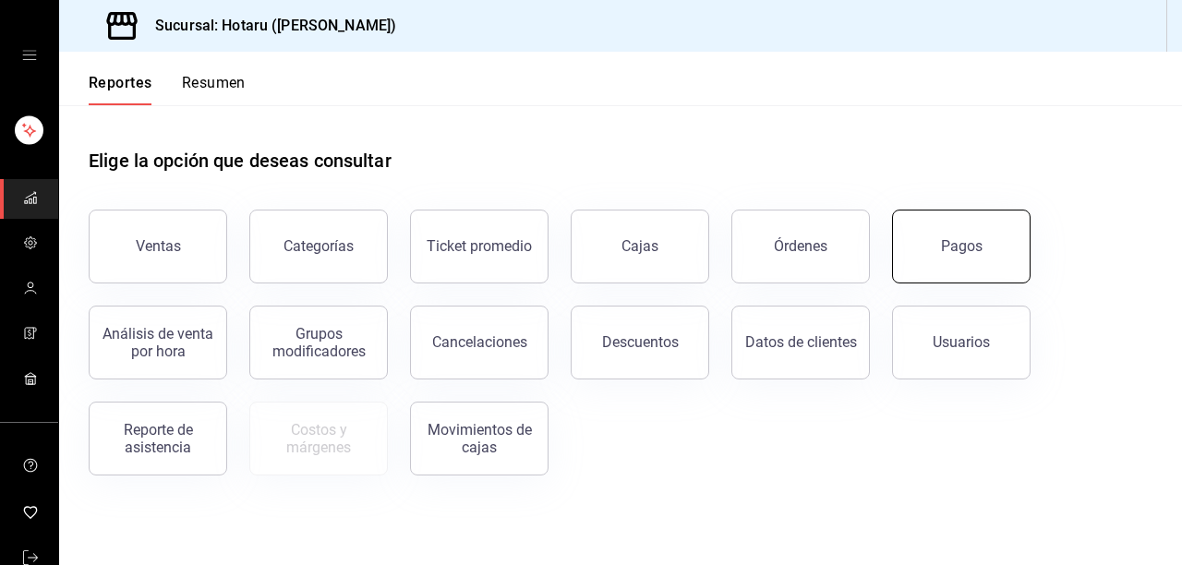
click at [938, 266] on button "Pagos" at bounding box center [961, 247] width 139 height 74
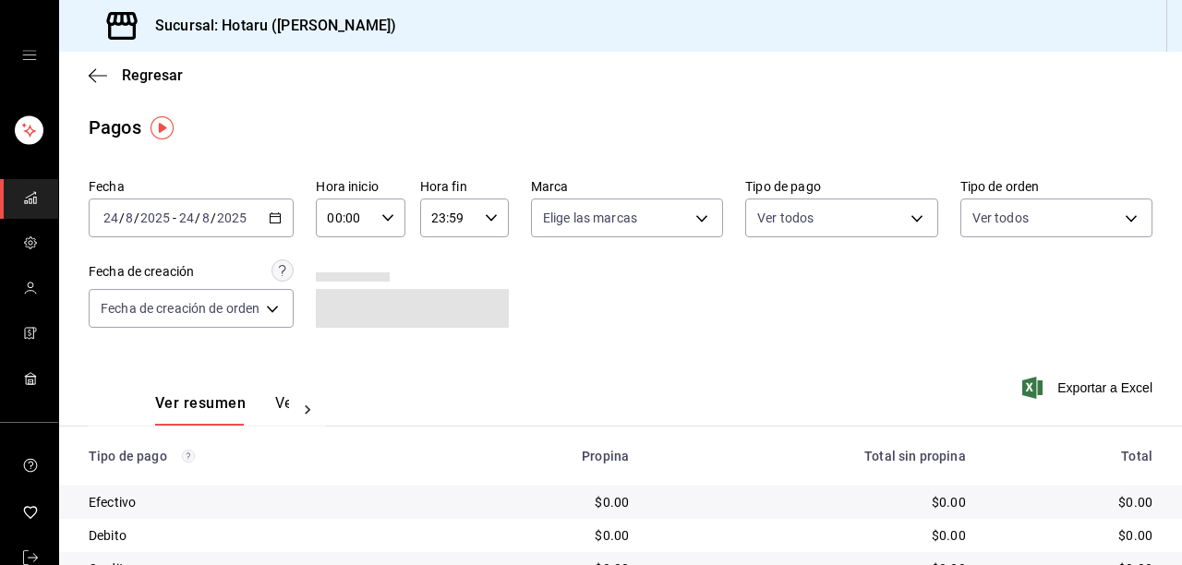
click at [282, 222] on icon "button" at bounding box center [275, 218] width 13 height 13
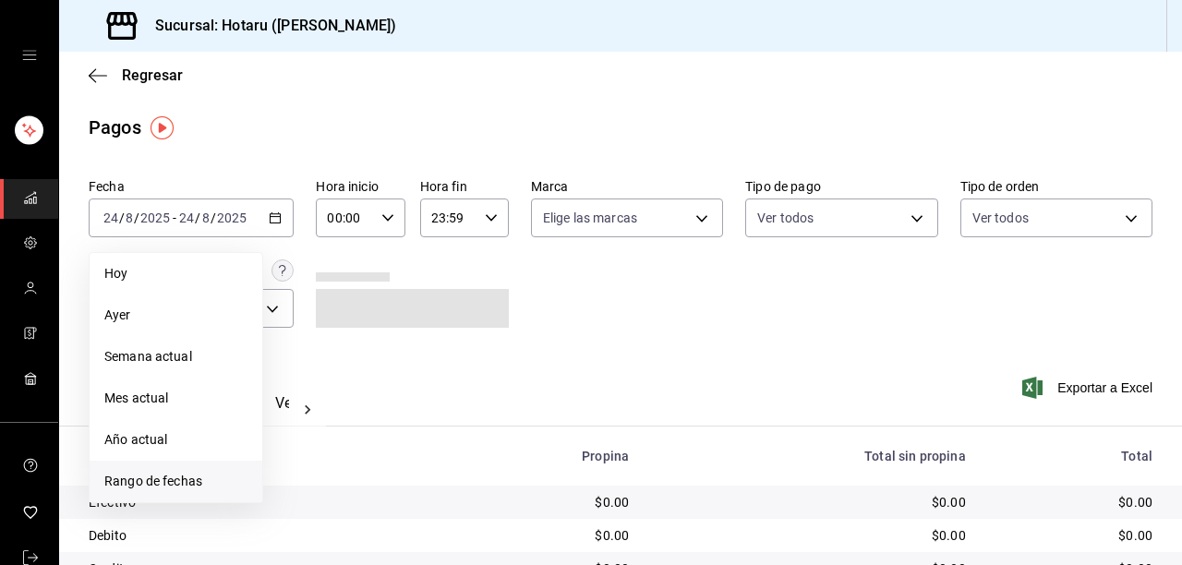
click at [202, 488] on span "Rango de fechas" at bounding box center [175, 481] width 143 height 19
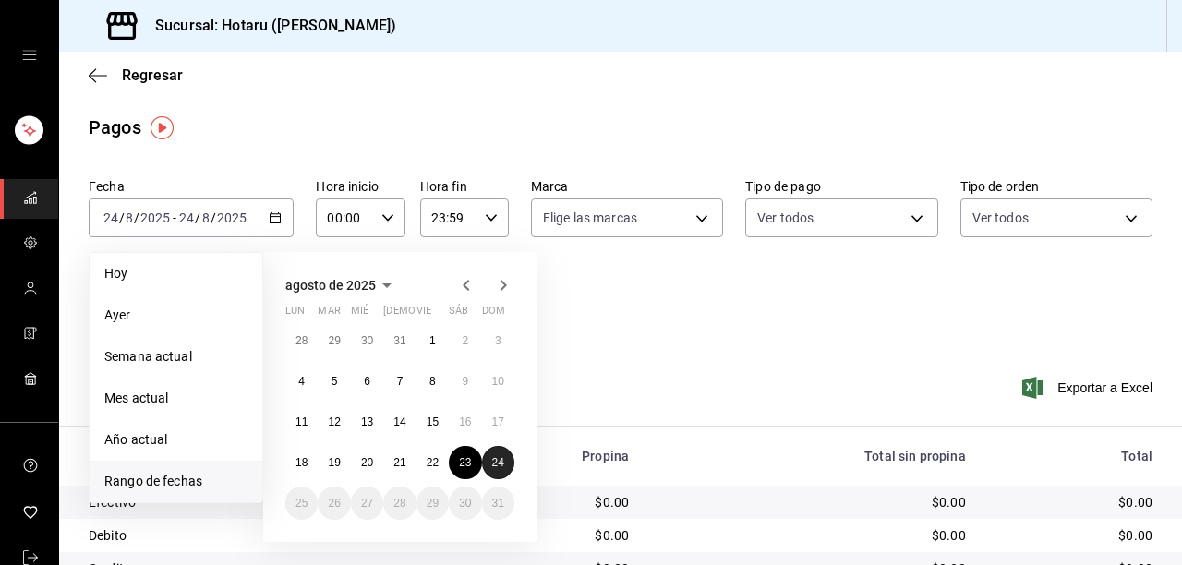
click at [506, 458] on button "24" at bounding box center [498, 462] width 32 height 33
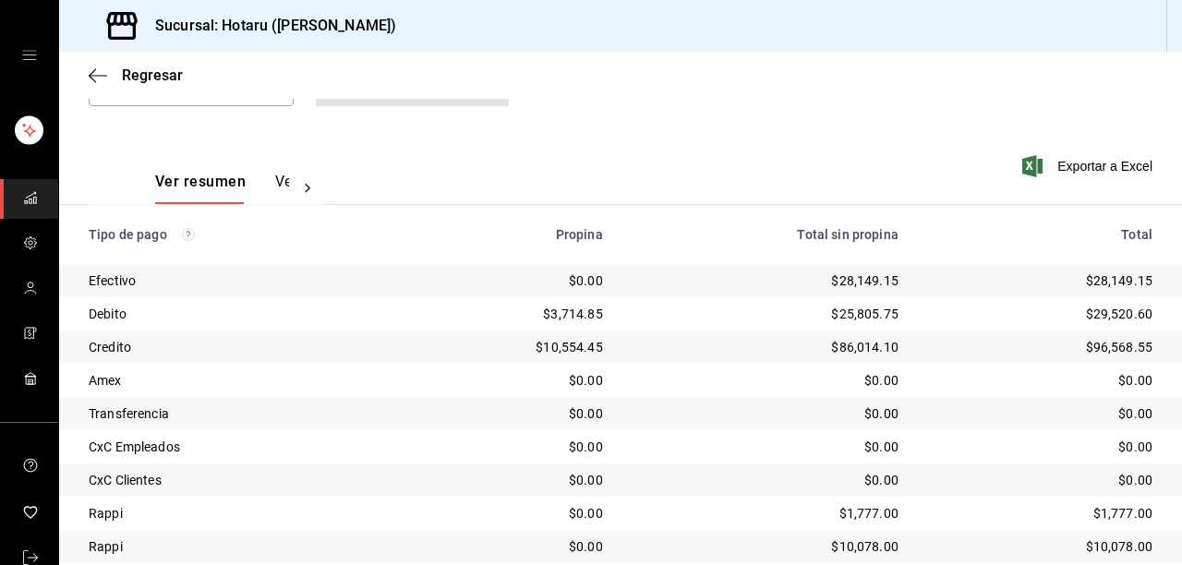
scroll to position [284, 0]
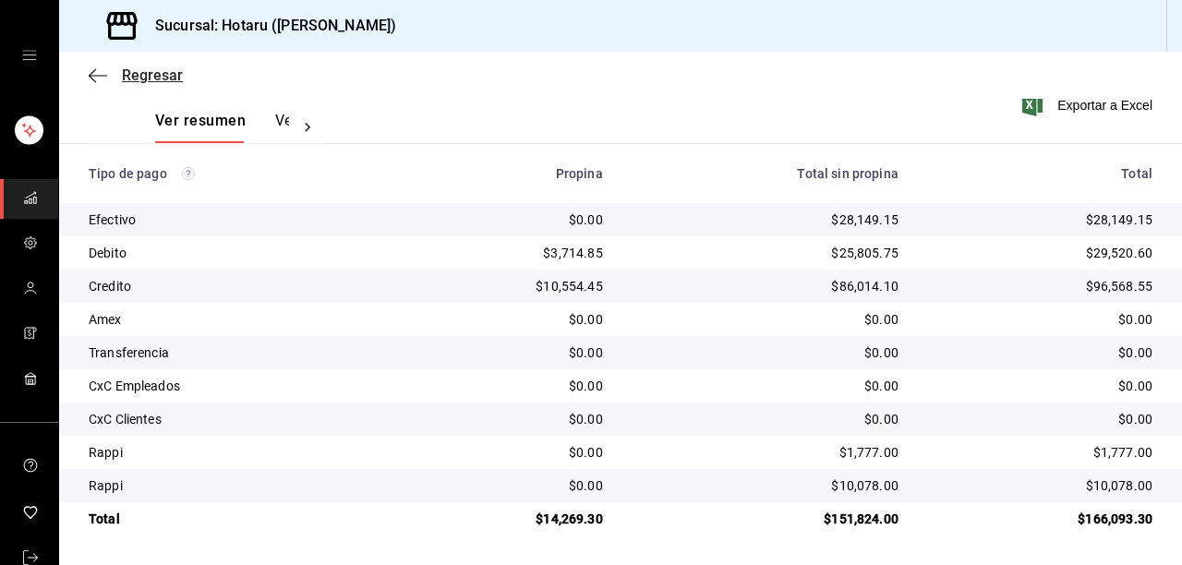
click at [103, 70] on icon "button" at bounding box center [98, 75] width 18 height 17
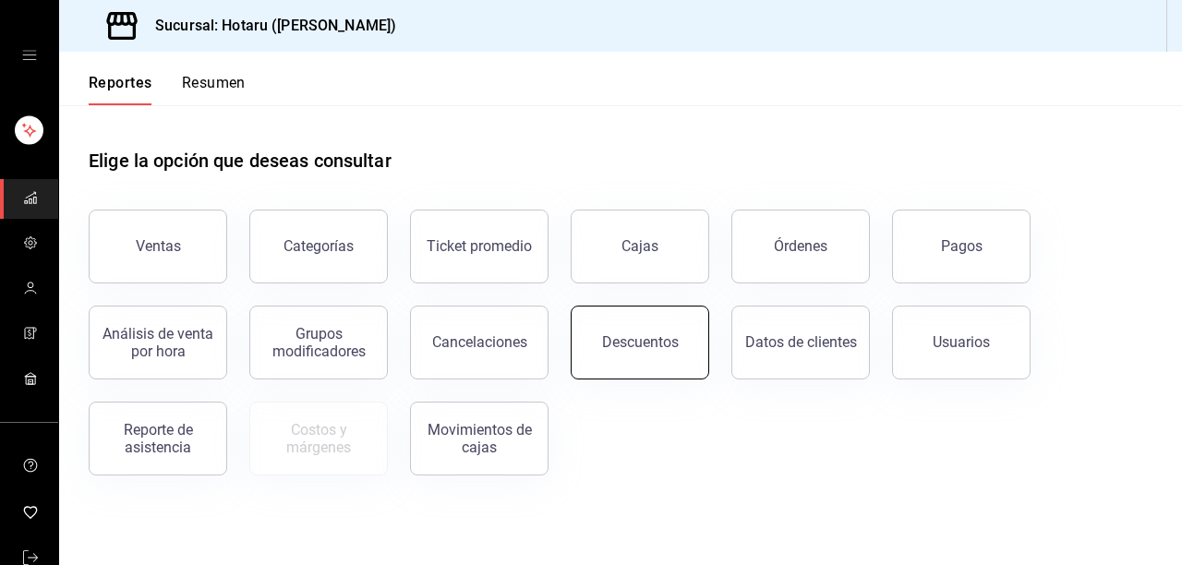
click at [643, 333] on button "Descuentos" at bounding box center [640, 343] width 139 height 74
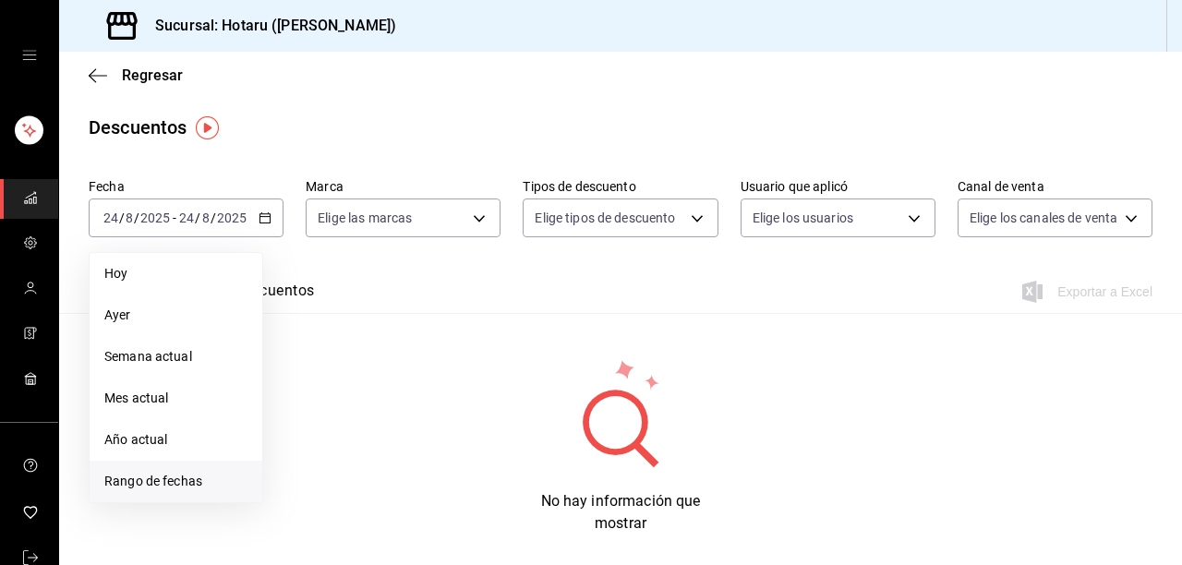
click at [155, 480] on span "Rango de fechas" at bounding box center [175, 481] width 143 height 19
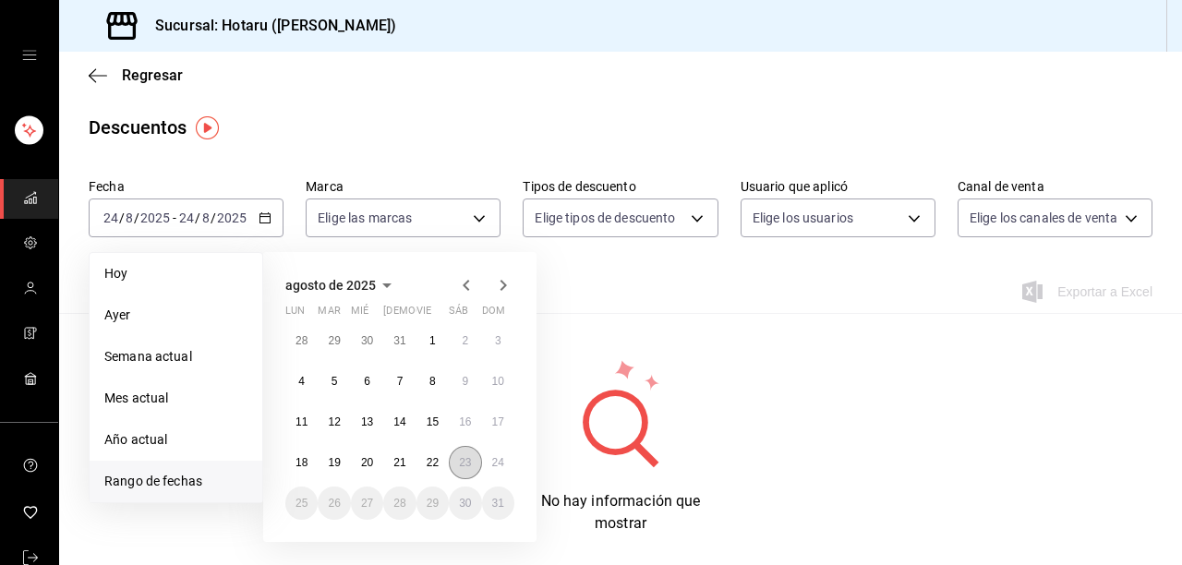
click at [466, 456] on abbr "23" at bounding box center [465, 462] width 12 height 13
click at [497, 461] on abbr "24" at bounding box center [498, 462] width 12 height 13
